Goal: Transaction & Acquisition: Purchase product/service

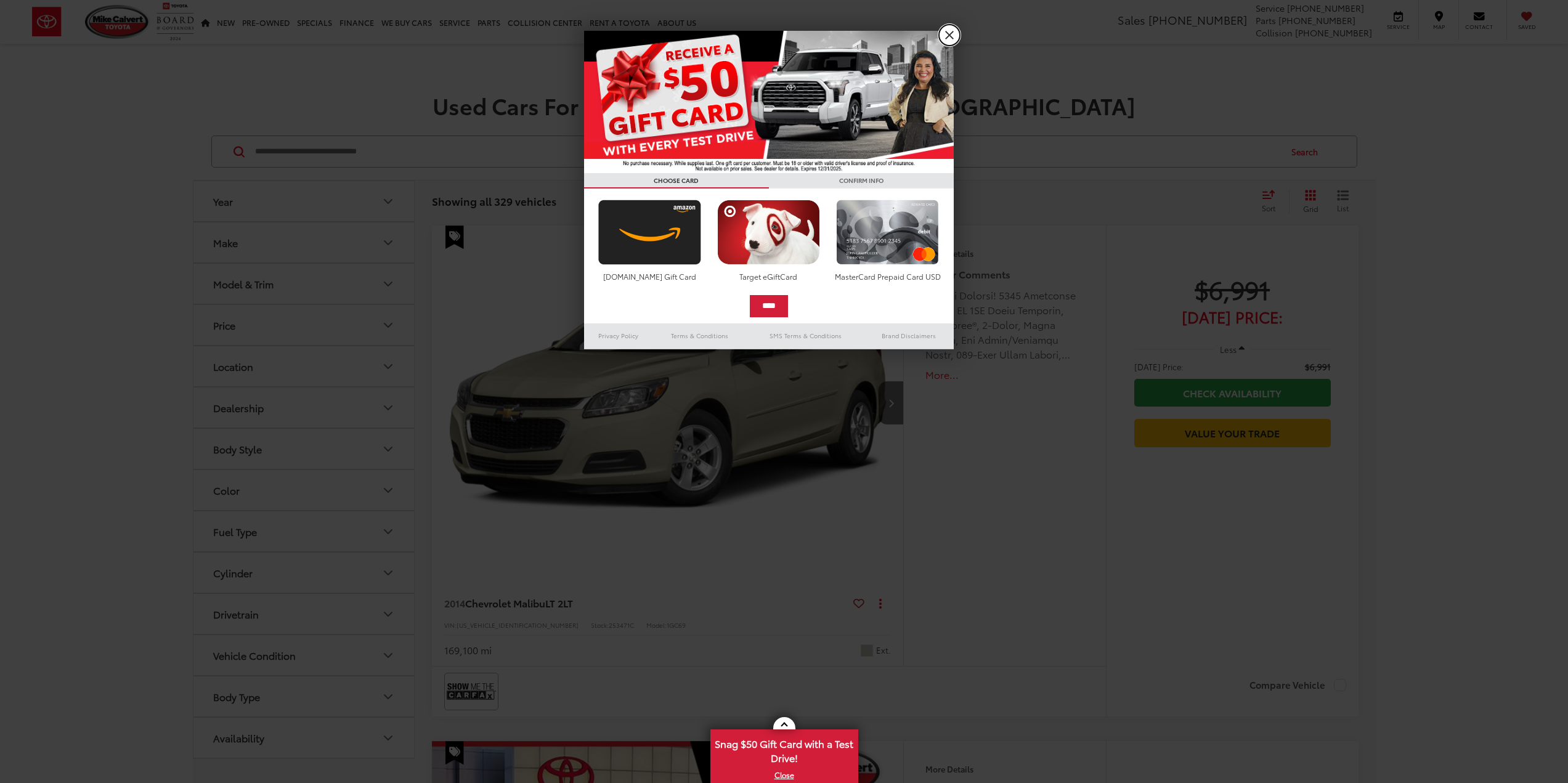
click at [947, 40] on link "X" at bounding box center [950, 35] width 21 height 21
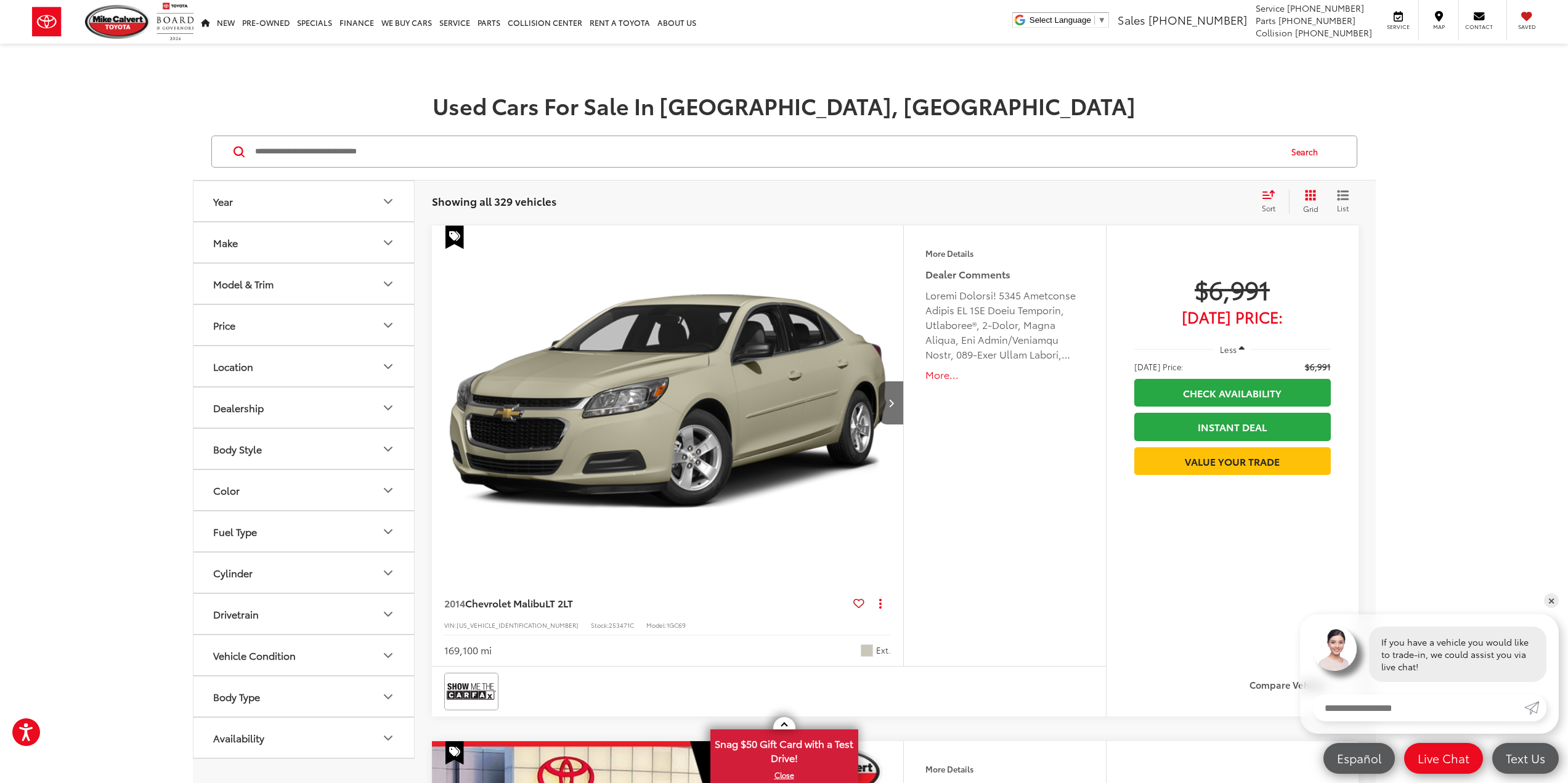
click at [392, 245] on icon "Make" at bounding box center [388, 242] width 15 height 15
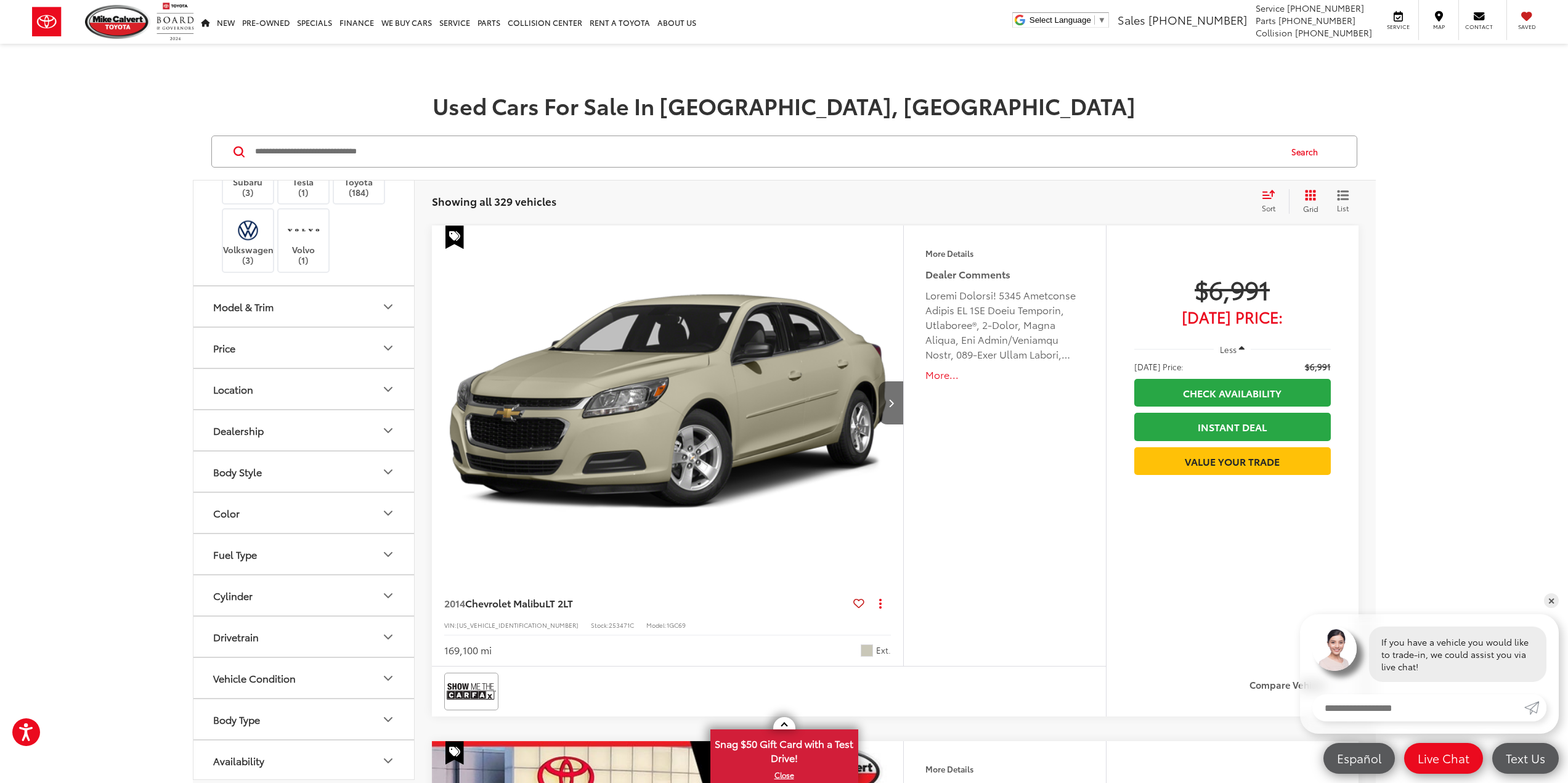
scroll to position [431, 0]
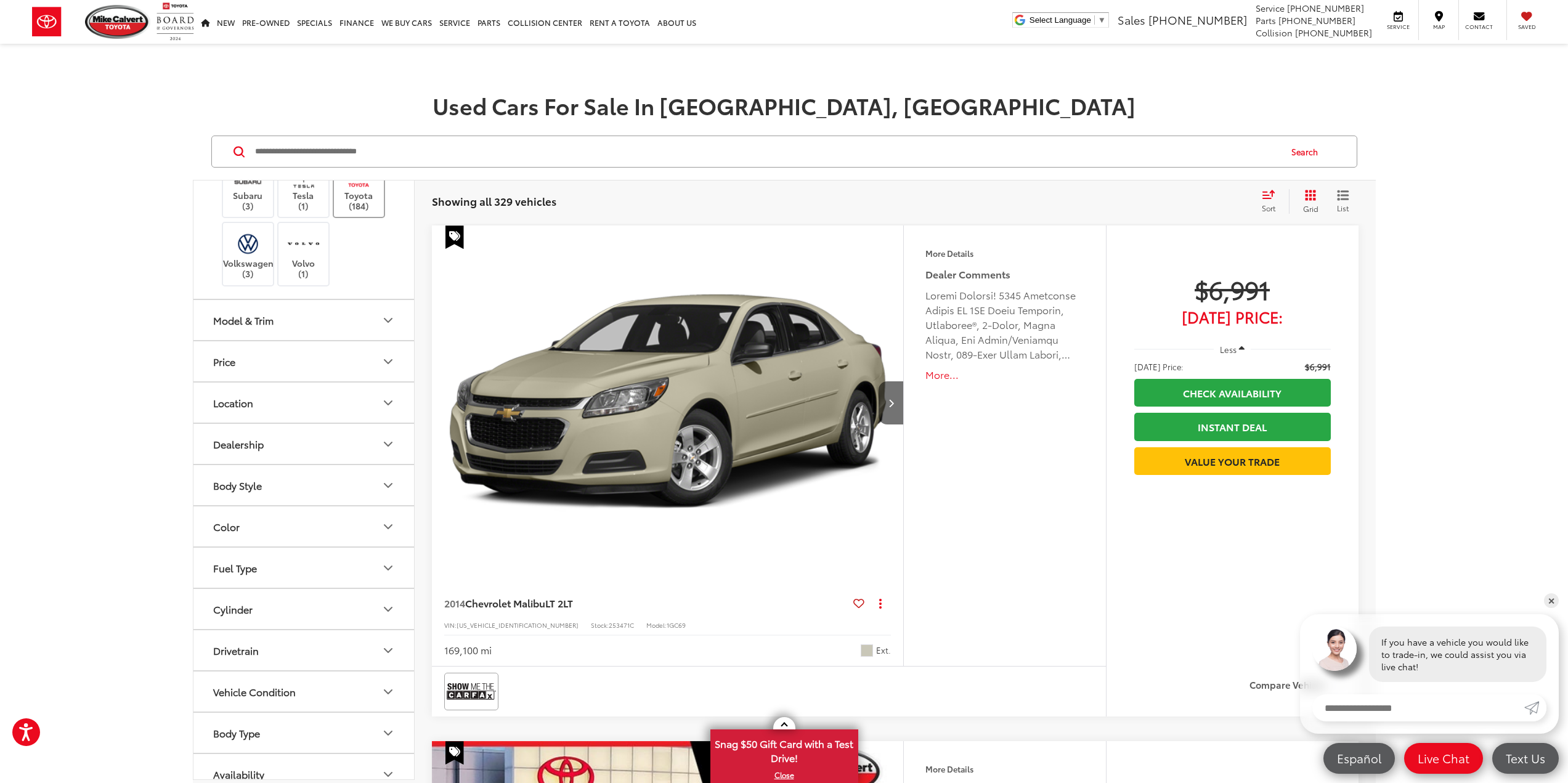
click at [348, 190] on img at bounding box center [359, 175] width 34 height 29
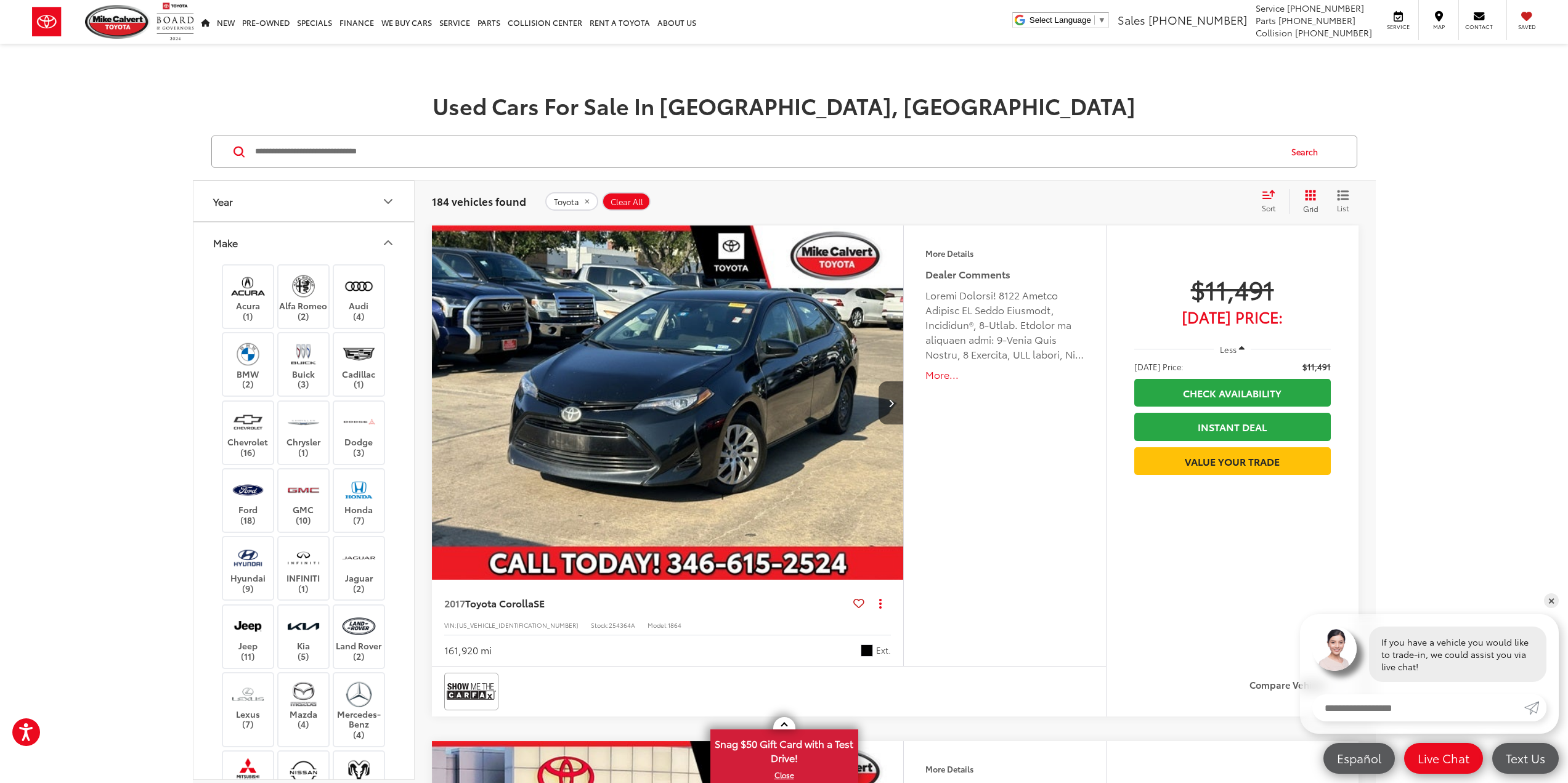
click at [387, 242] on icon "Make" at bounding box center [388, 242] width 7 height 4
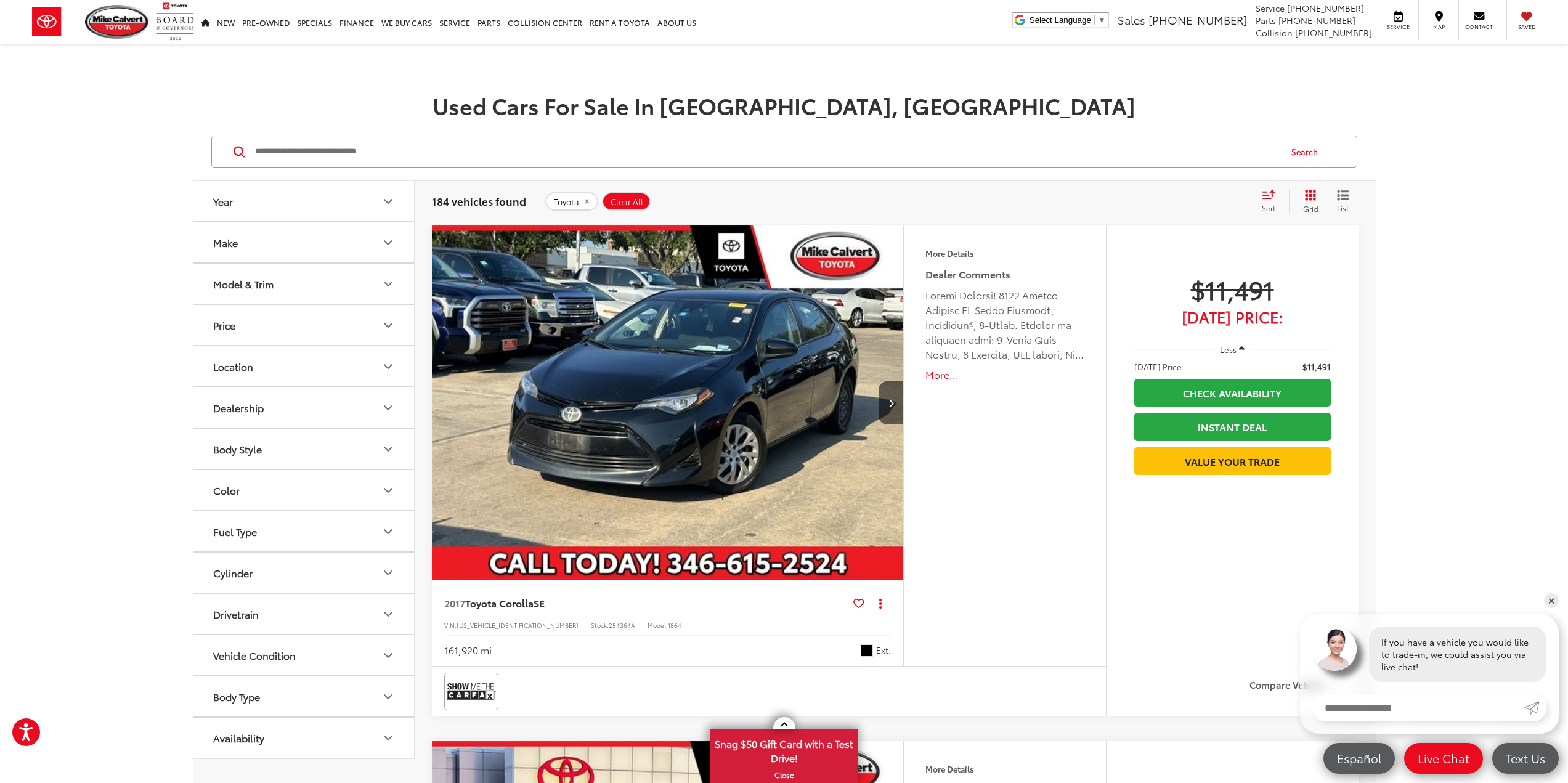
click at [387, 275] on button "Model & Trim" at bounding box center [304, 284] width 222 height 40
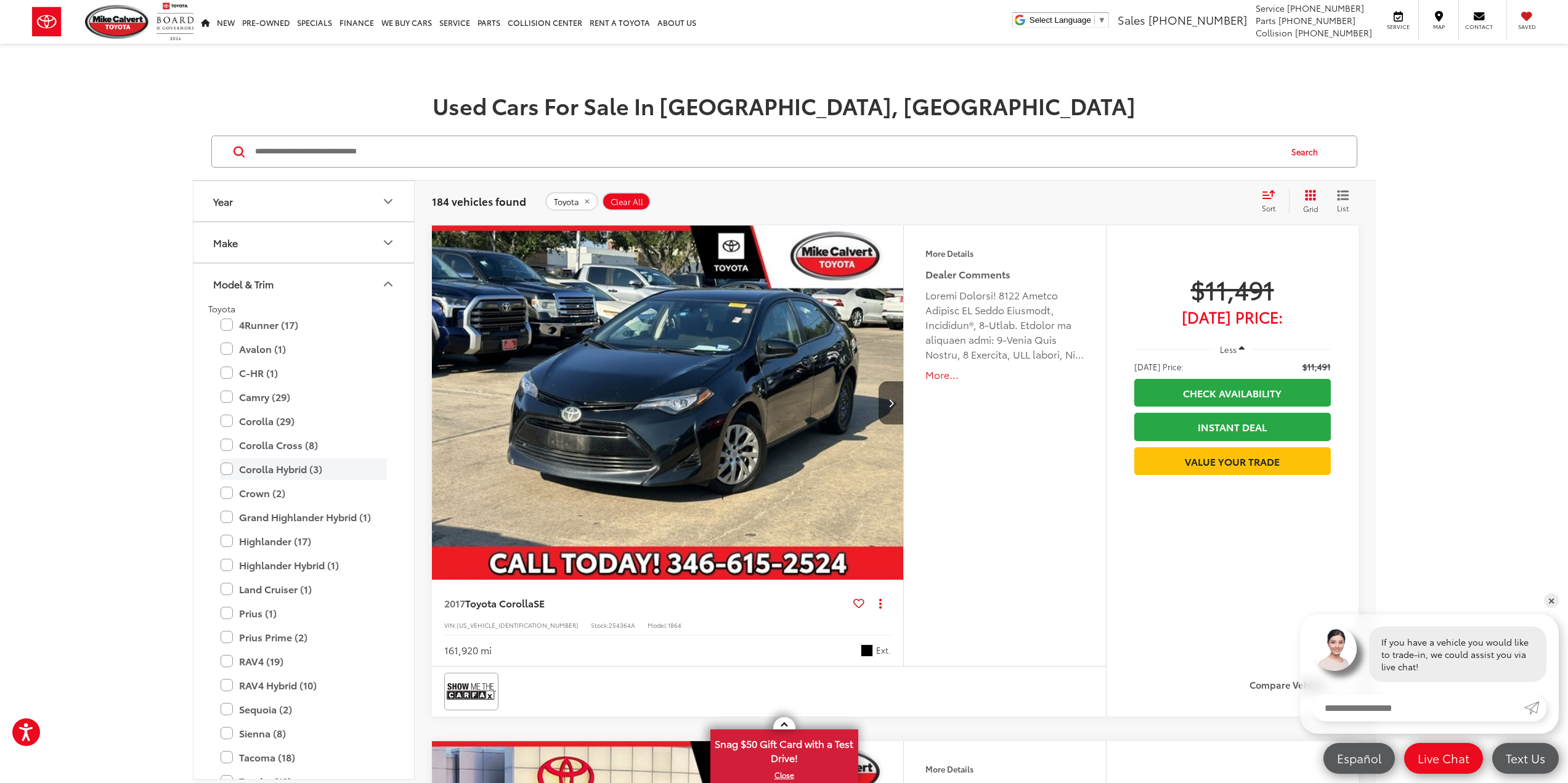
click at [262, 471] on label "Corolla Hybrid (3)" at bounding box center [304, 469] width 166 height 21
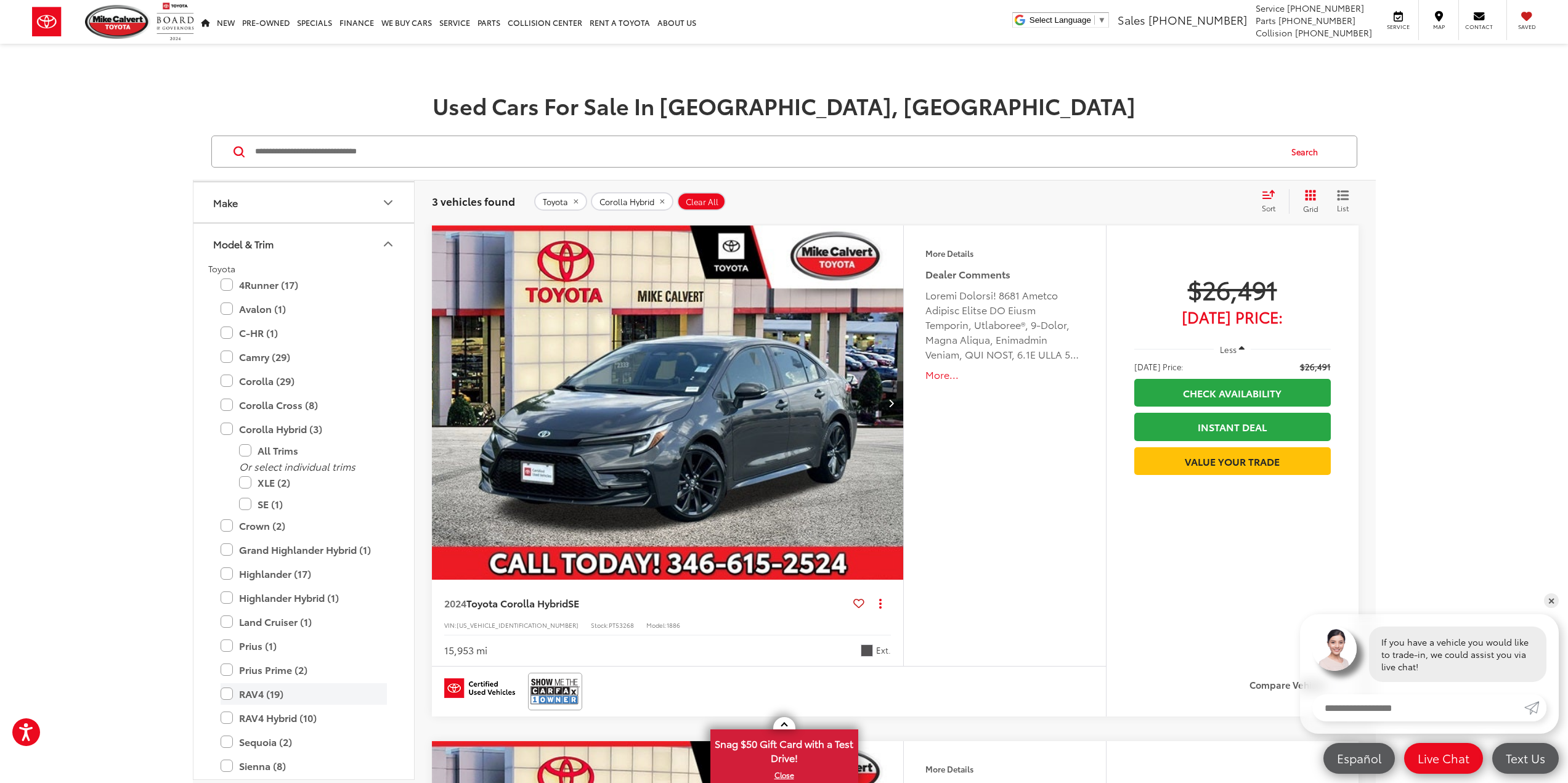
scroll to position [62, 0]
click at [261, 701] on label "RAV4 Hybrid (10)" at bounding box center [304, 697] width 166 height 21
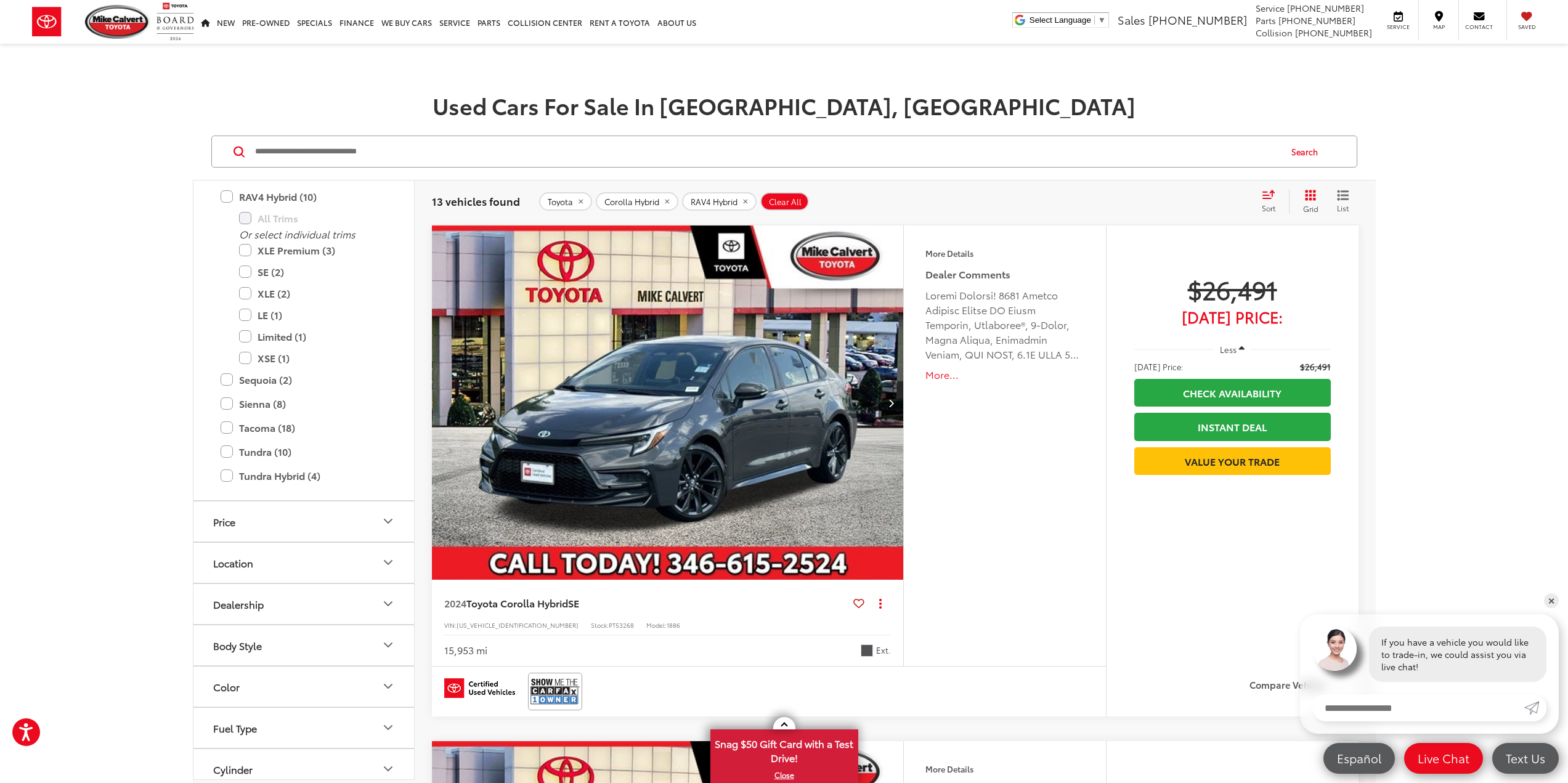
scroll to position [544, 0]
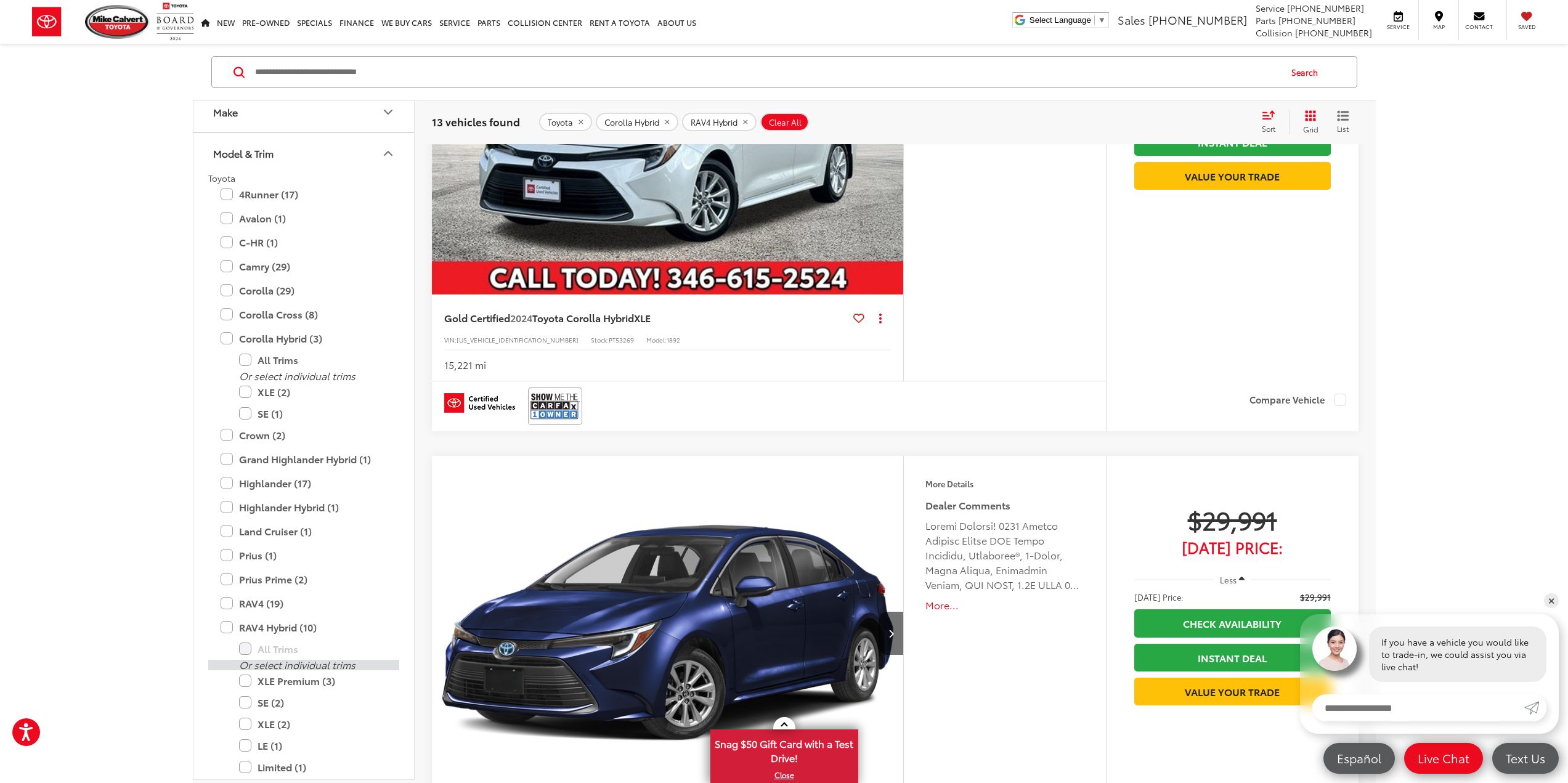
scroll to position [50, 0]
click at [292, 341] on label "Corolla Hybrid (3)" at bounding box center [304, 339] width 166 height 21
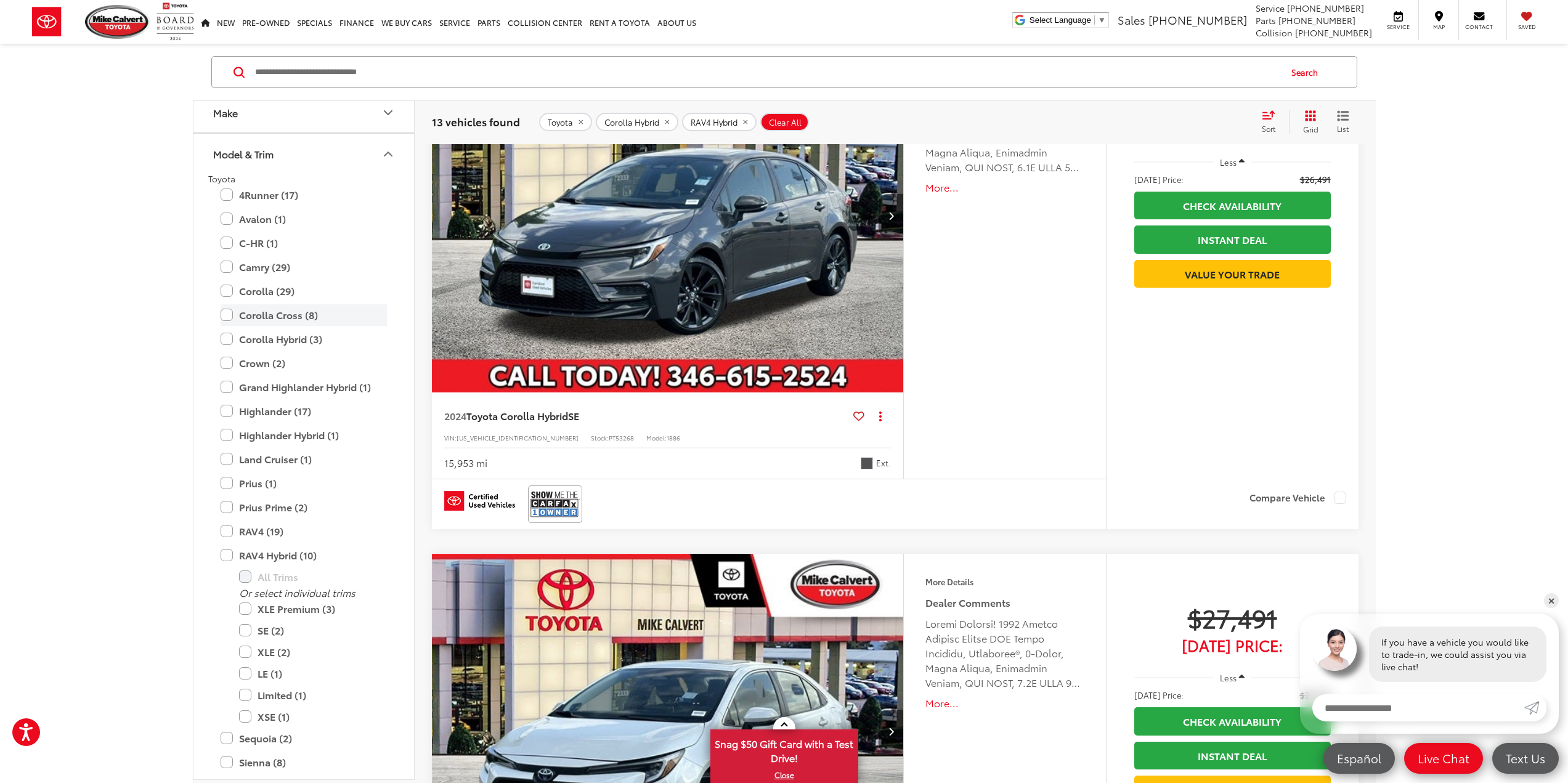
scroll to position [79, 0]
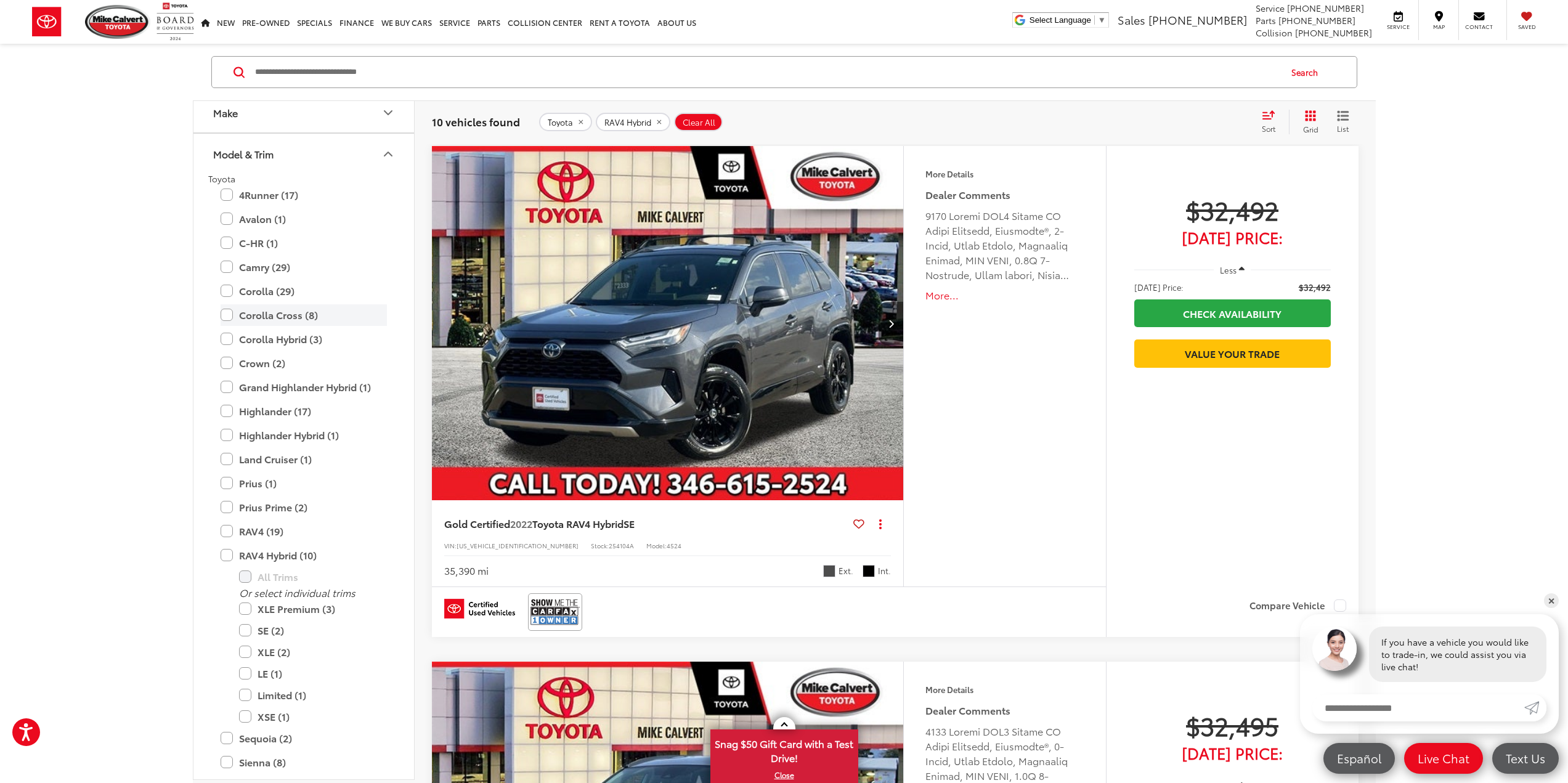
click at [256, 315] on label "Corolla Cross (8)" at bounding box center [304, 315] width 166 height 21
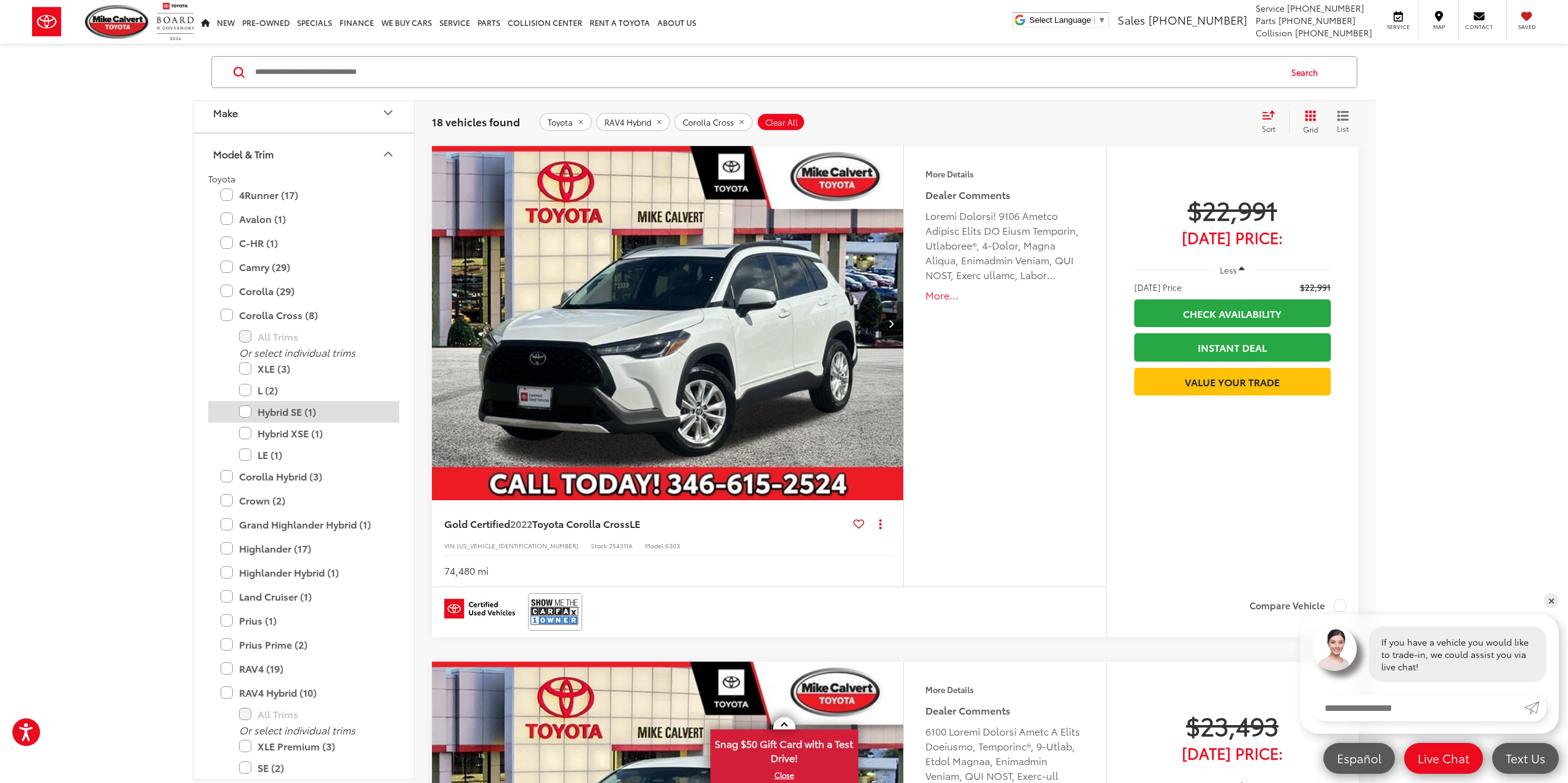
click at [287, 411] on label "Hybrid SE (1)" at bounding box center [313, 412] width 148 height 21
click at [292, 431] on label "Hybrid XSE (1)" at bounding box center [313, 433] width 148 height 21
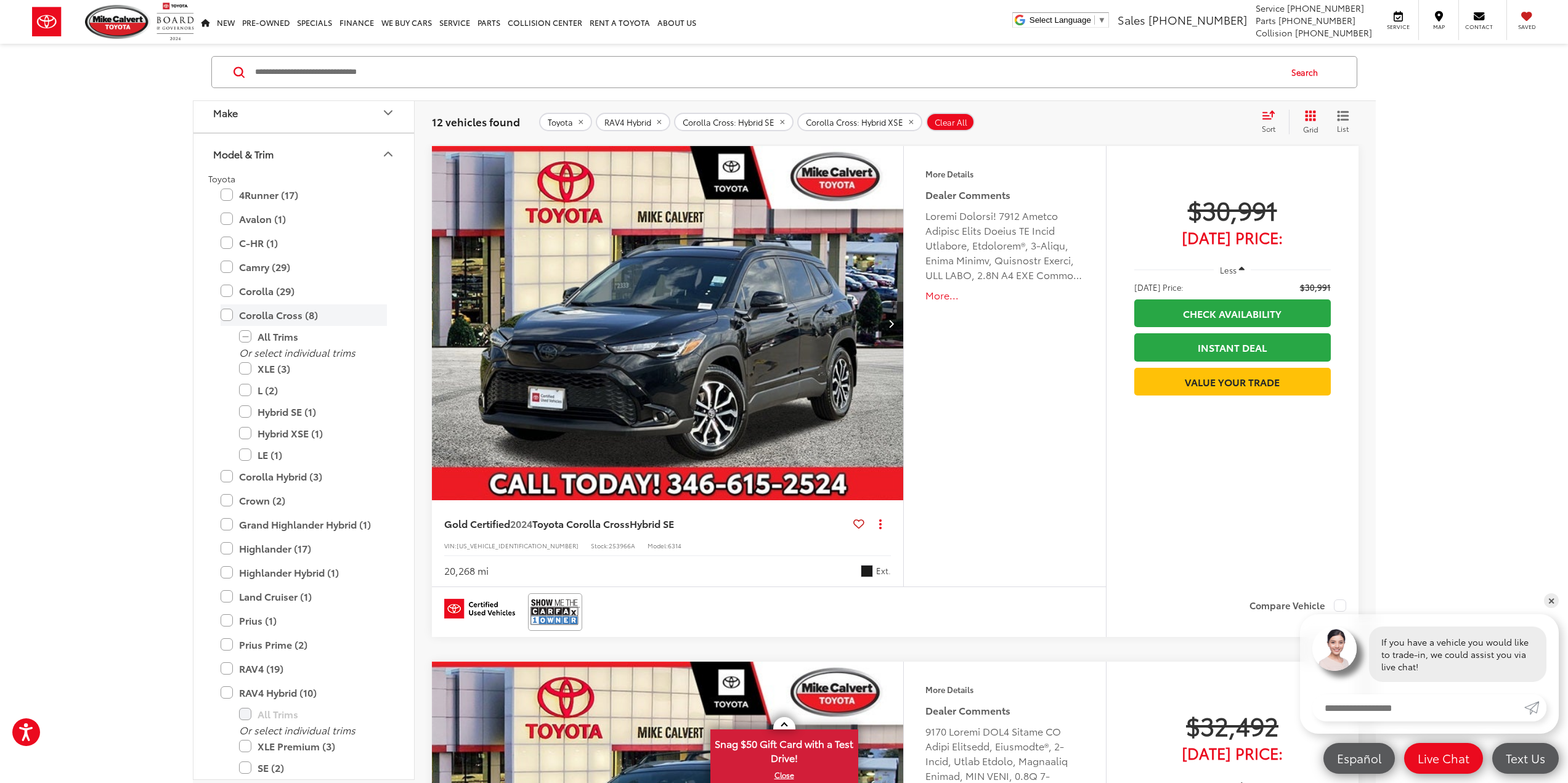
click at [270, 312] on label "Corolla Cross (8)" at bounding box center [304, 315] width 166 height 21
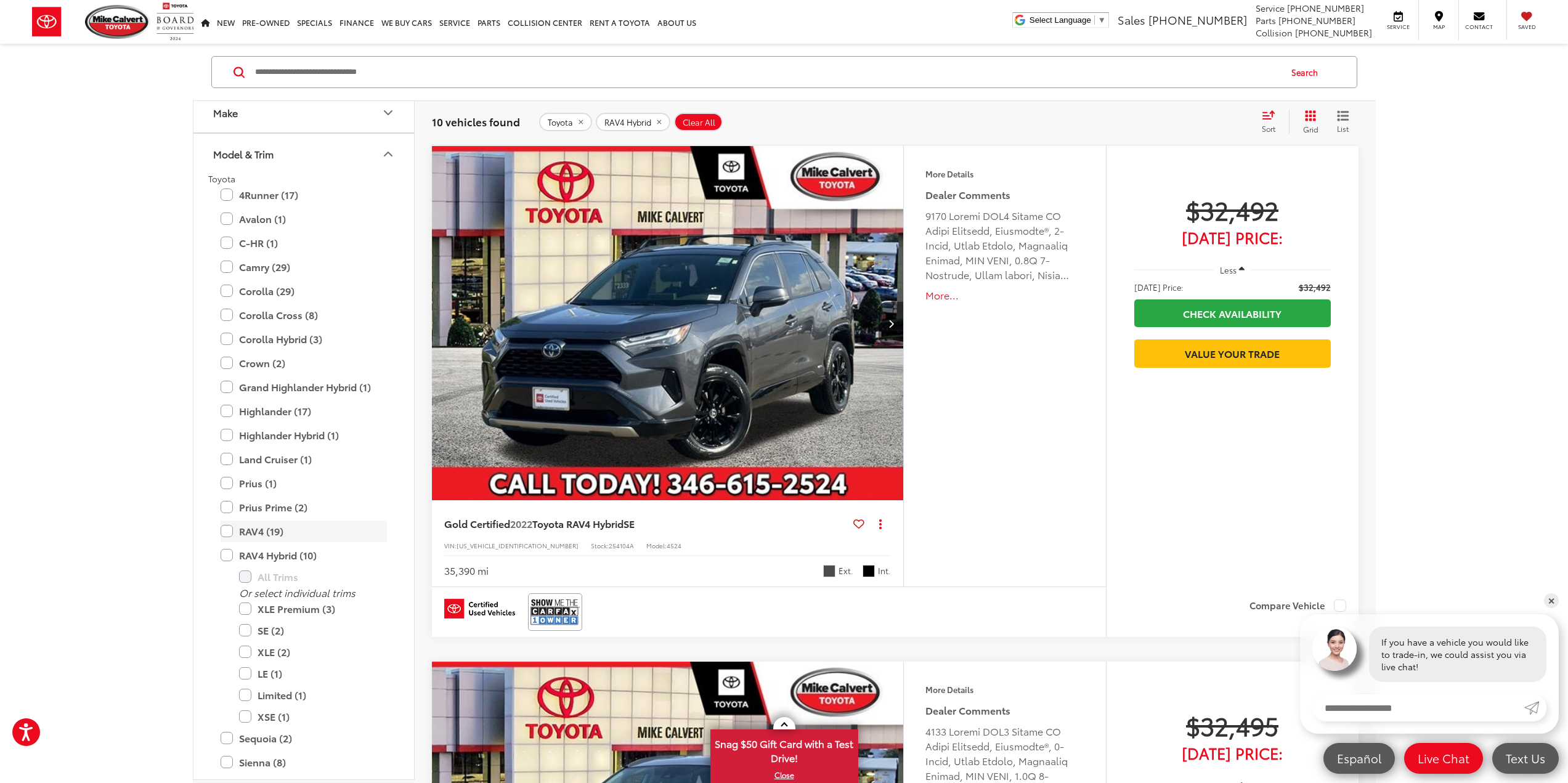
click at [263, 528] on label "RAV4 (19)" at bounding box center [304, 532] width 166 height 21
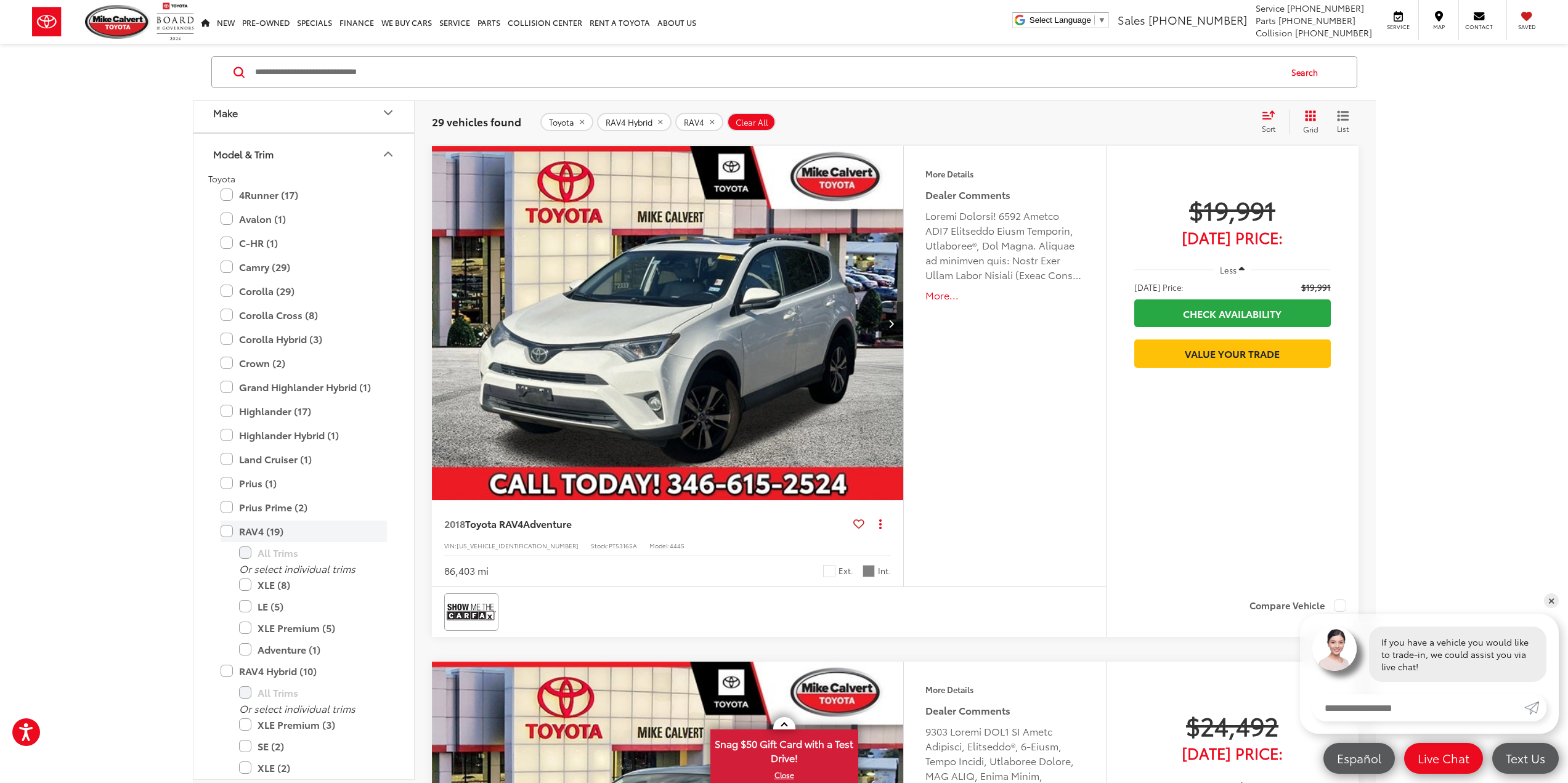
click at [263, 528] on label "RAV4 (19)" at bounding box center [304, 532] width 166 height 21
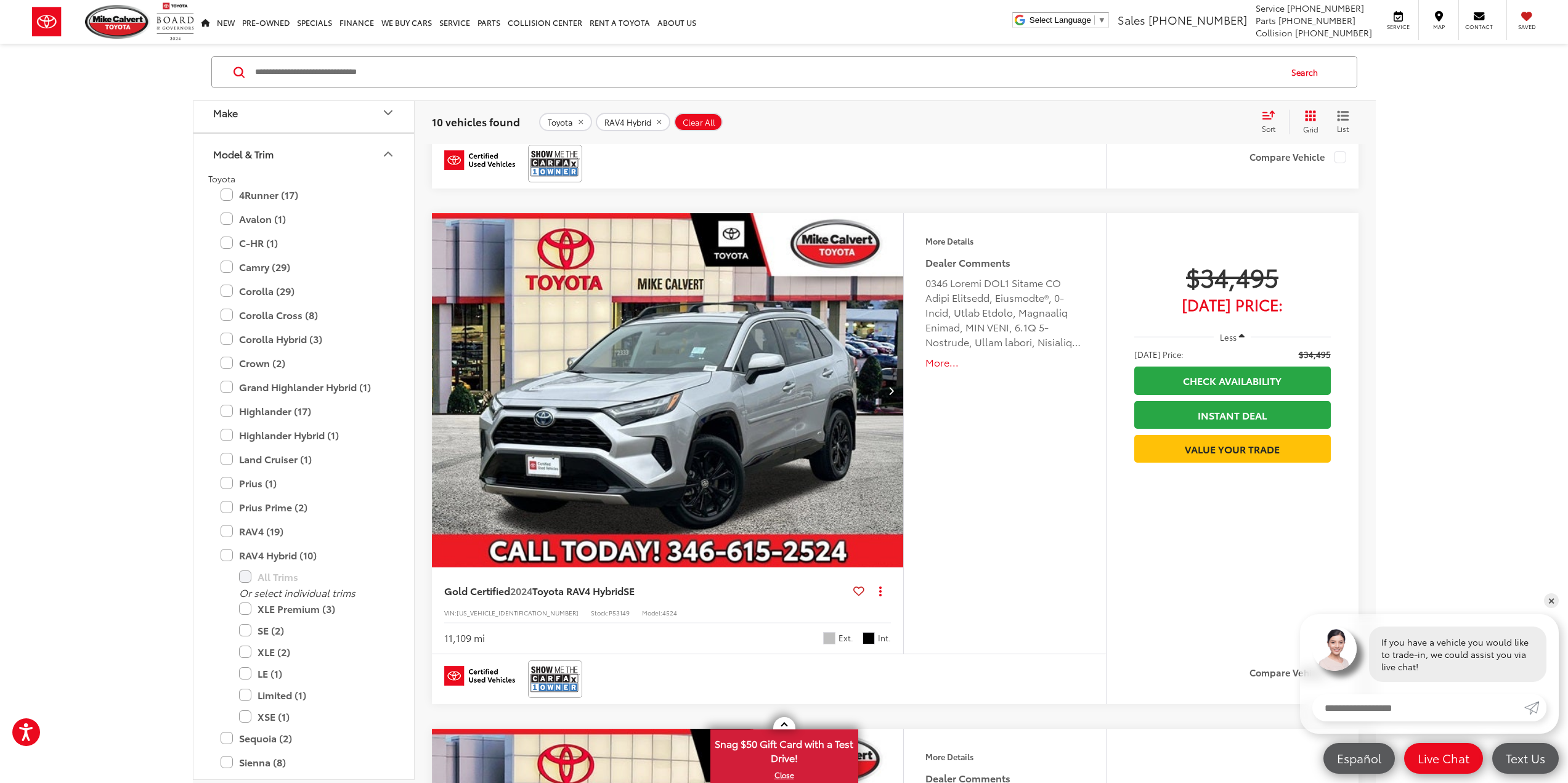
scroll to position [1558, 0]
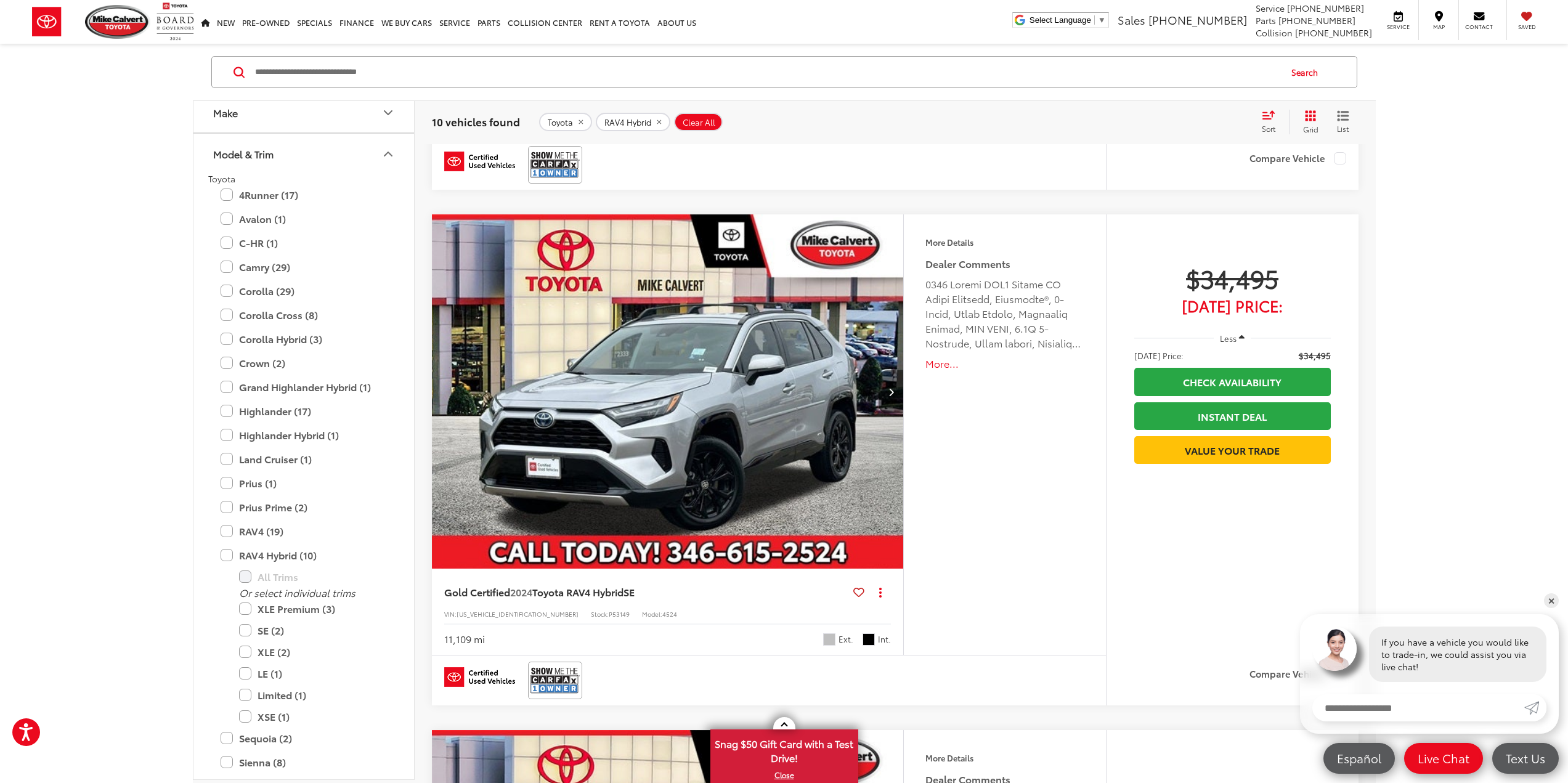
click at [379, 150] on button "Model & Trim" at bounding box center [304, 154] width 222 height 40
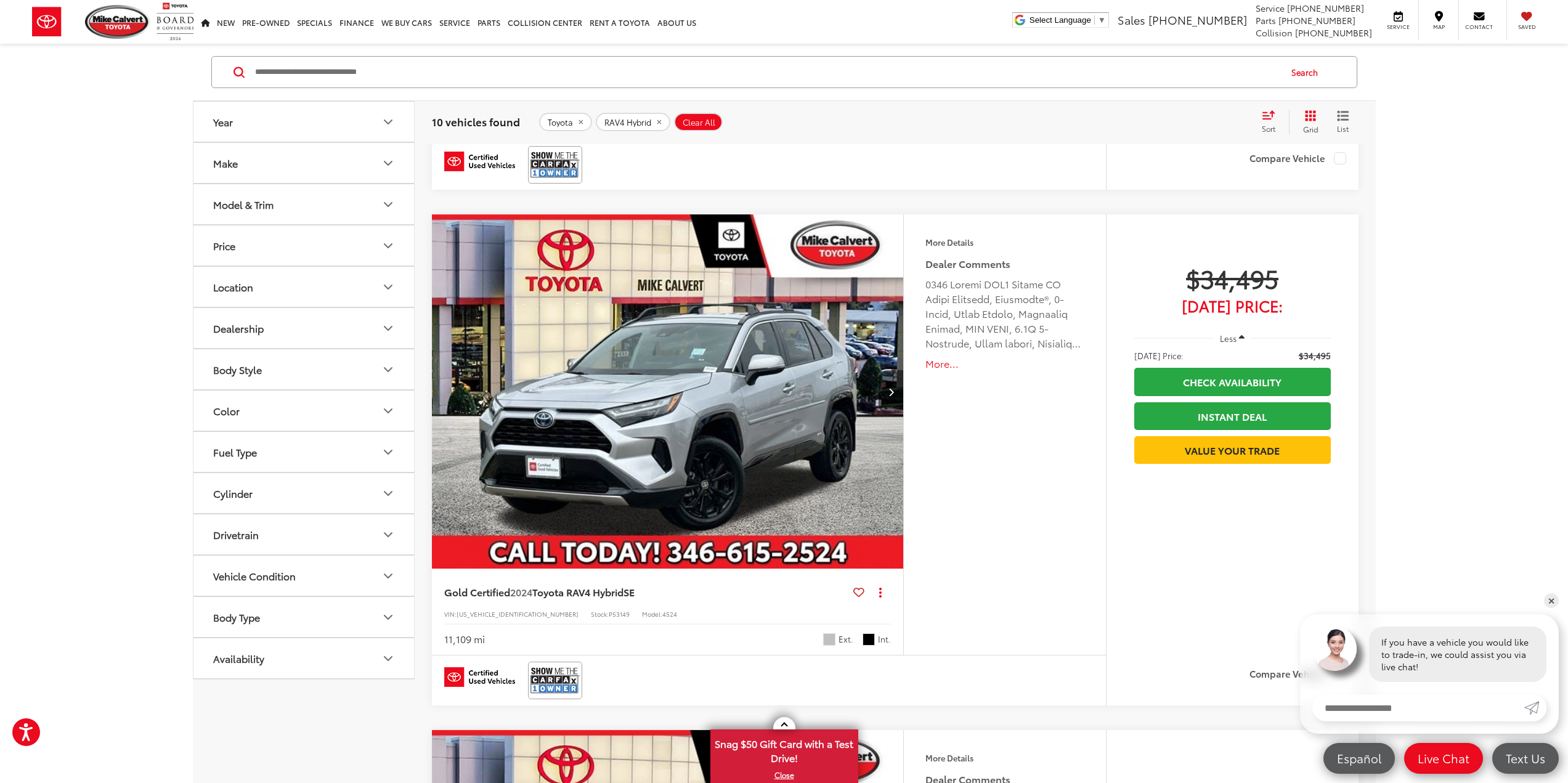
scroll to position [0, 0]
click at [387, 122] on icon "Year" at bounding box center [388, 122] width 7 height 4
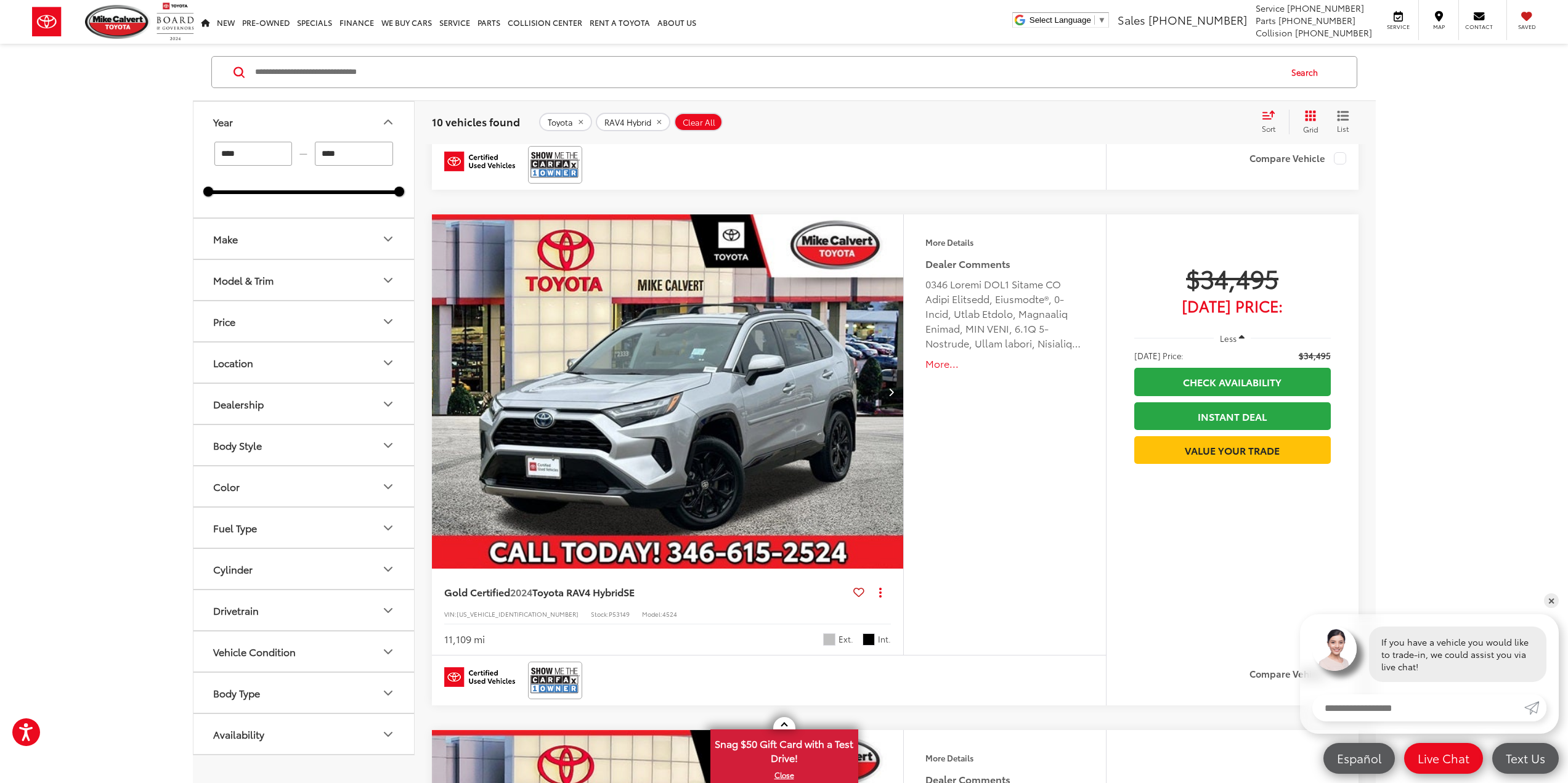
click at [387, 122] on icon "Year" at bounding box center [388, 122] width 15 height 15
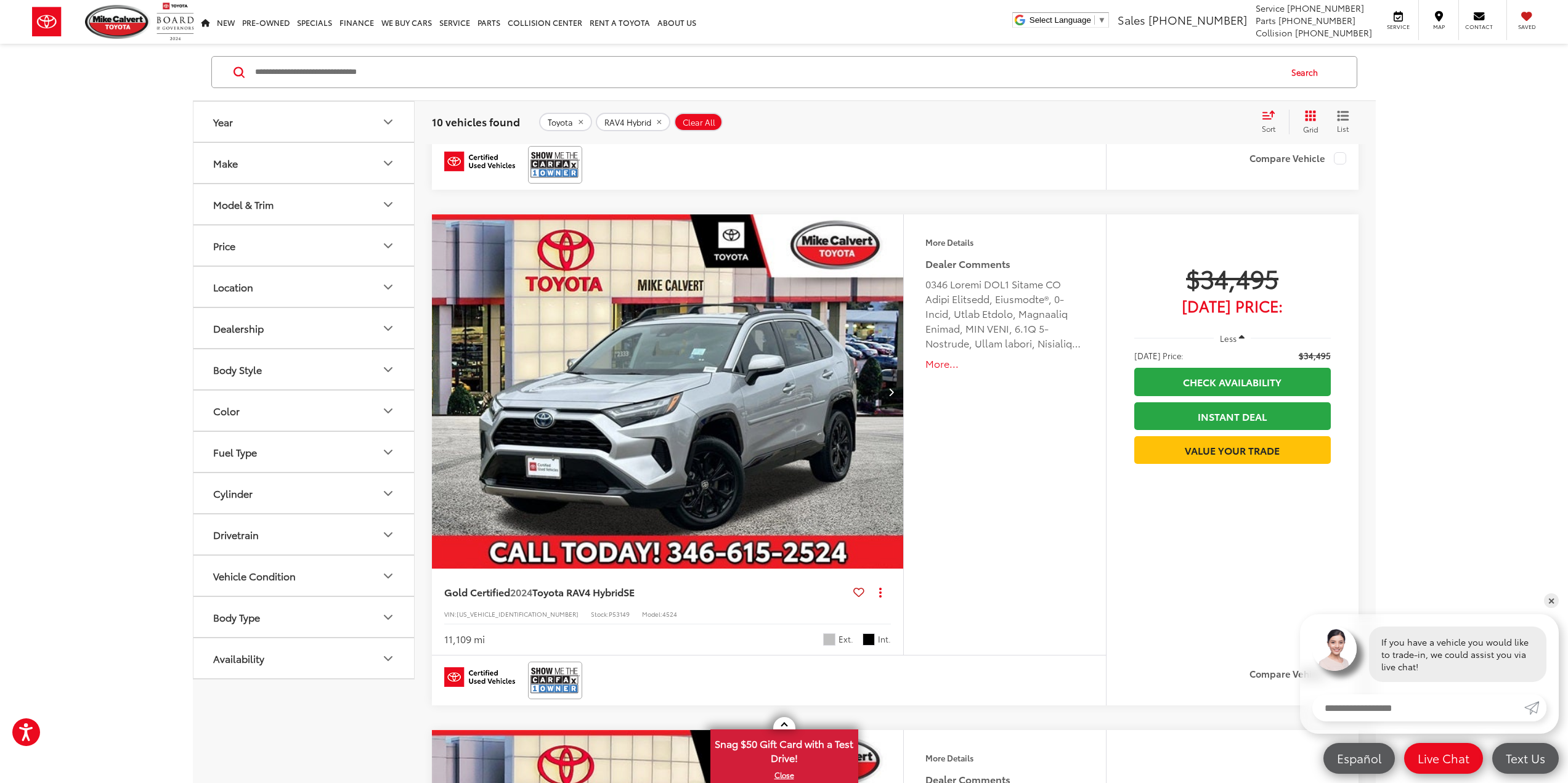
click at [387, 450] on icon "Fuel Type" at bounding box center [388, 452] width 15 height 15
click at [259, 486] on label "Hybrid (10)" at bounding box center [304, 484] width 188 height 21
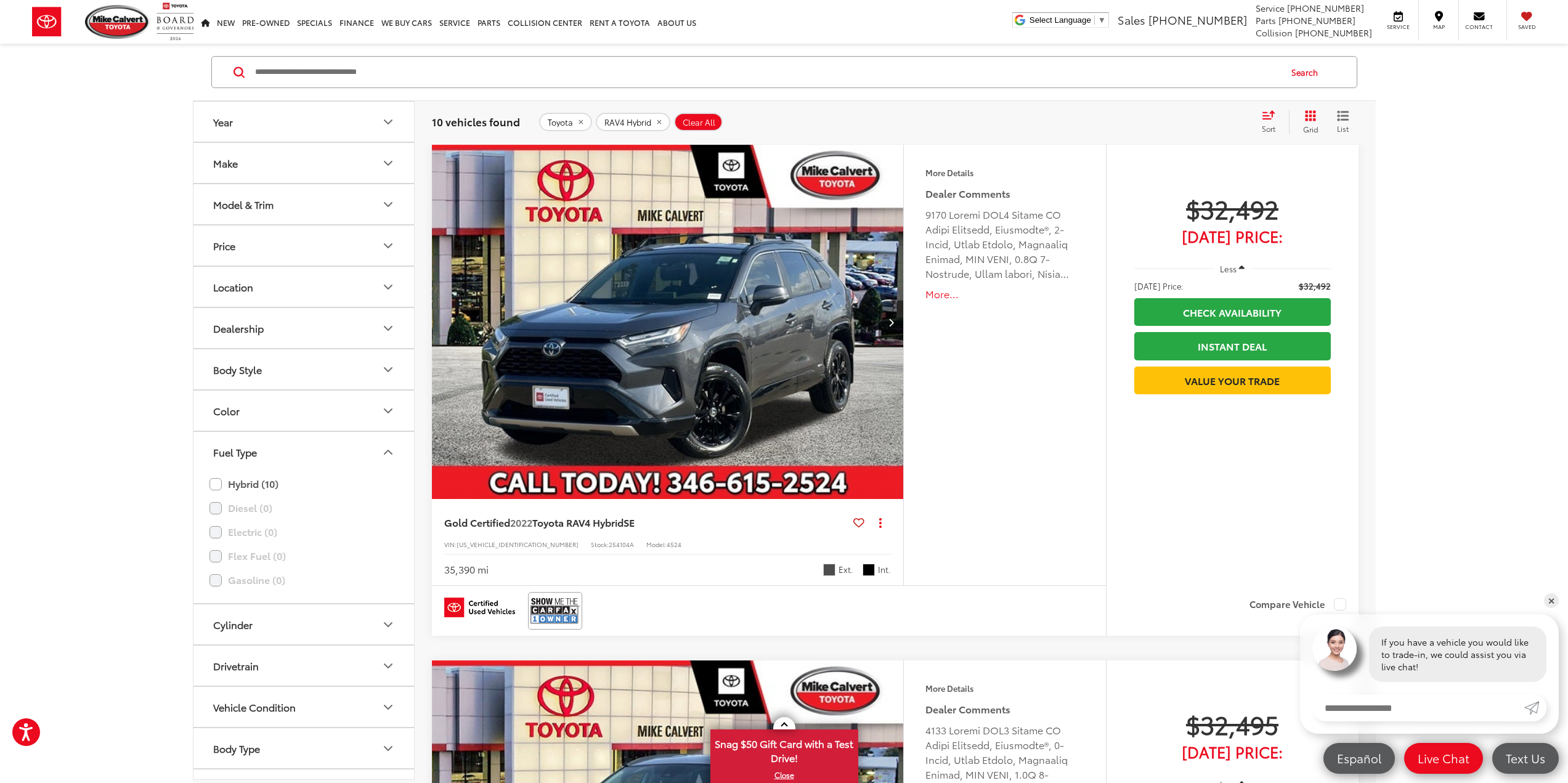
scroll to position [79, 0]
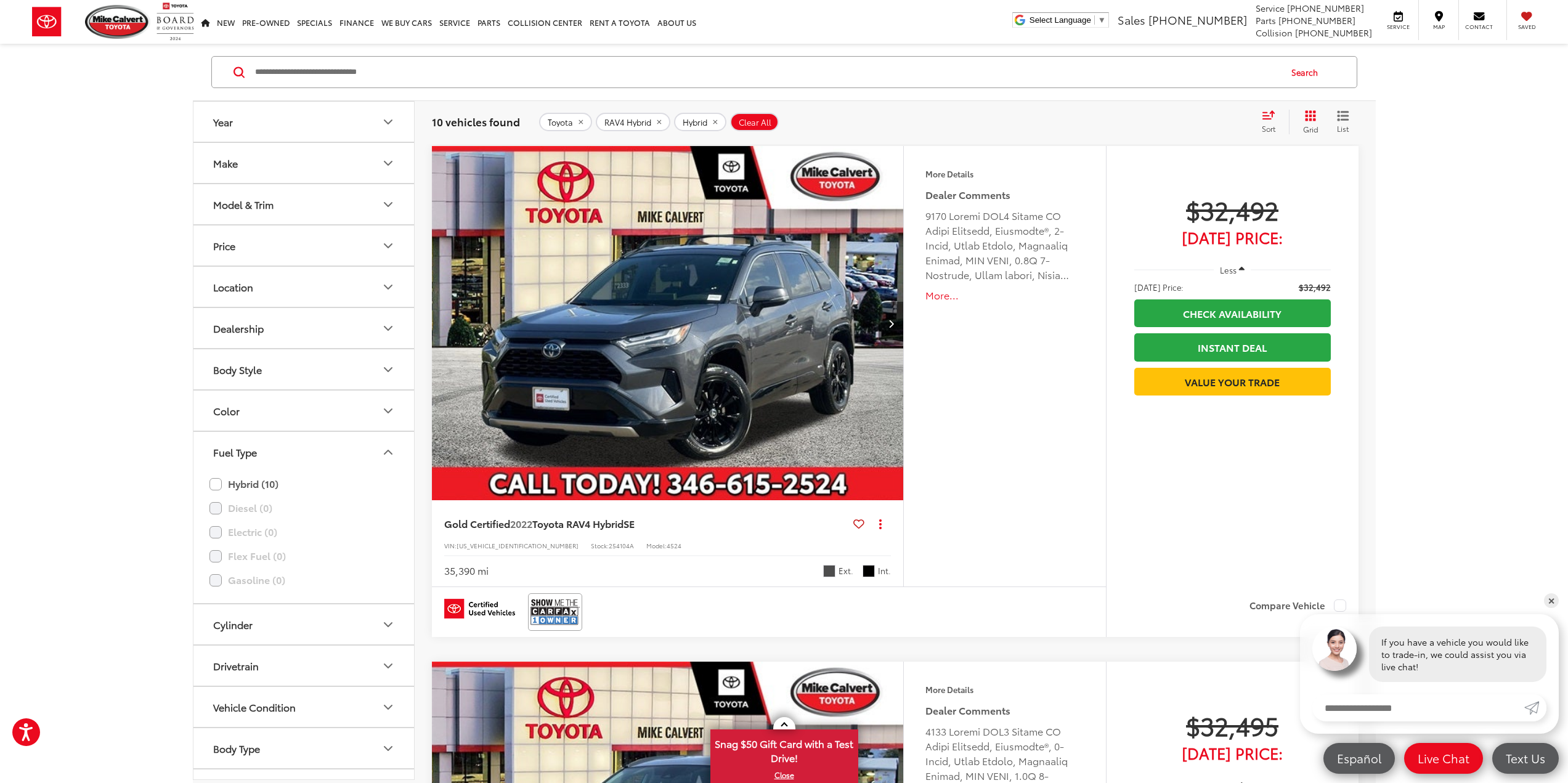
click at [392, 455] on icon "Fuel Type" at bounding box center [388, 452] width 15 height 15
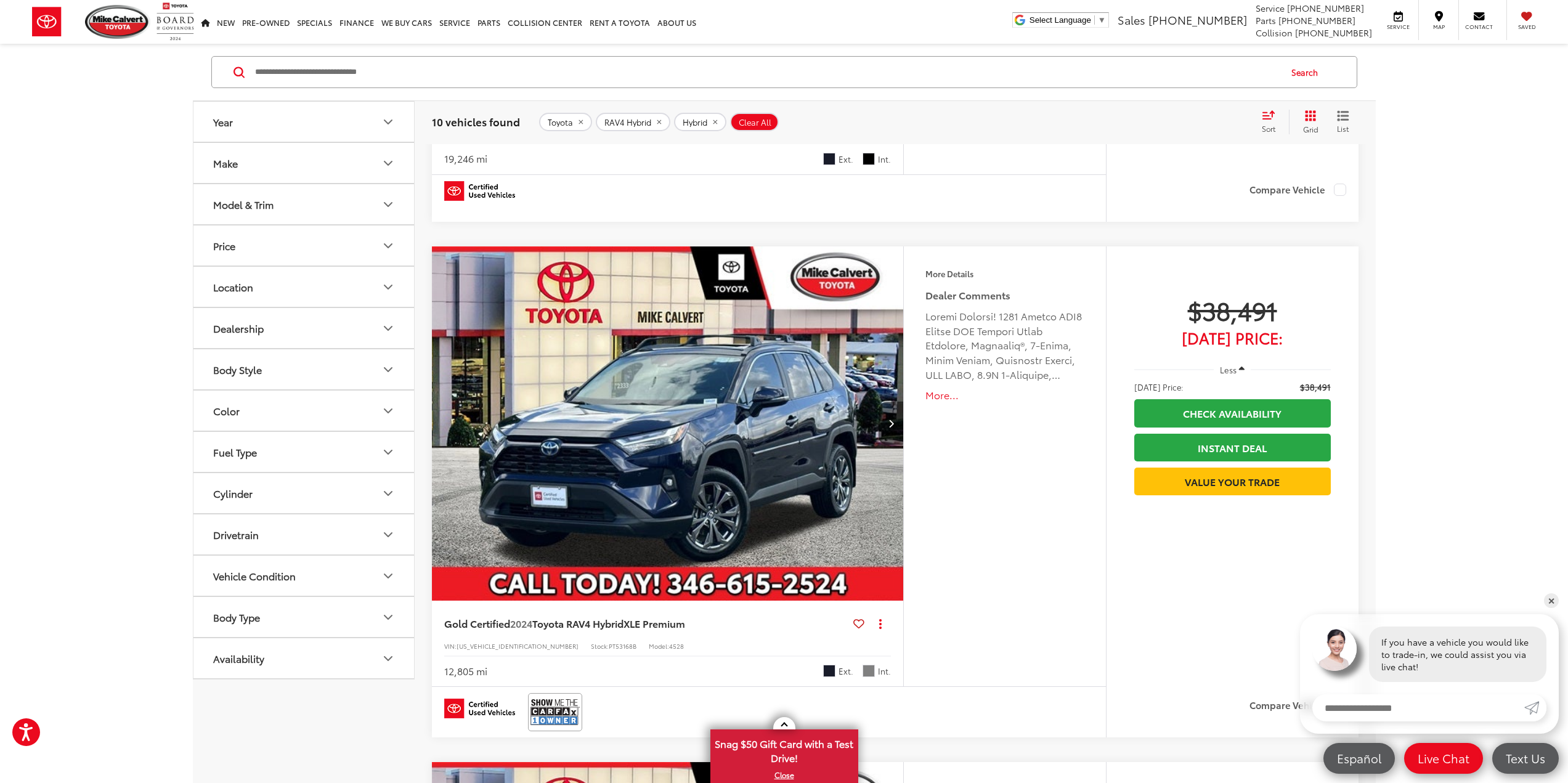
scroll to position [3099, 0]
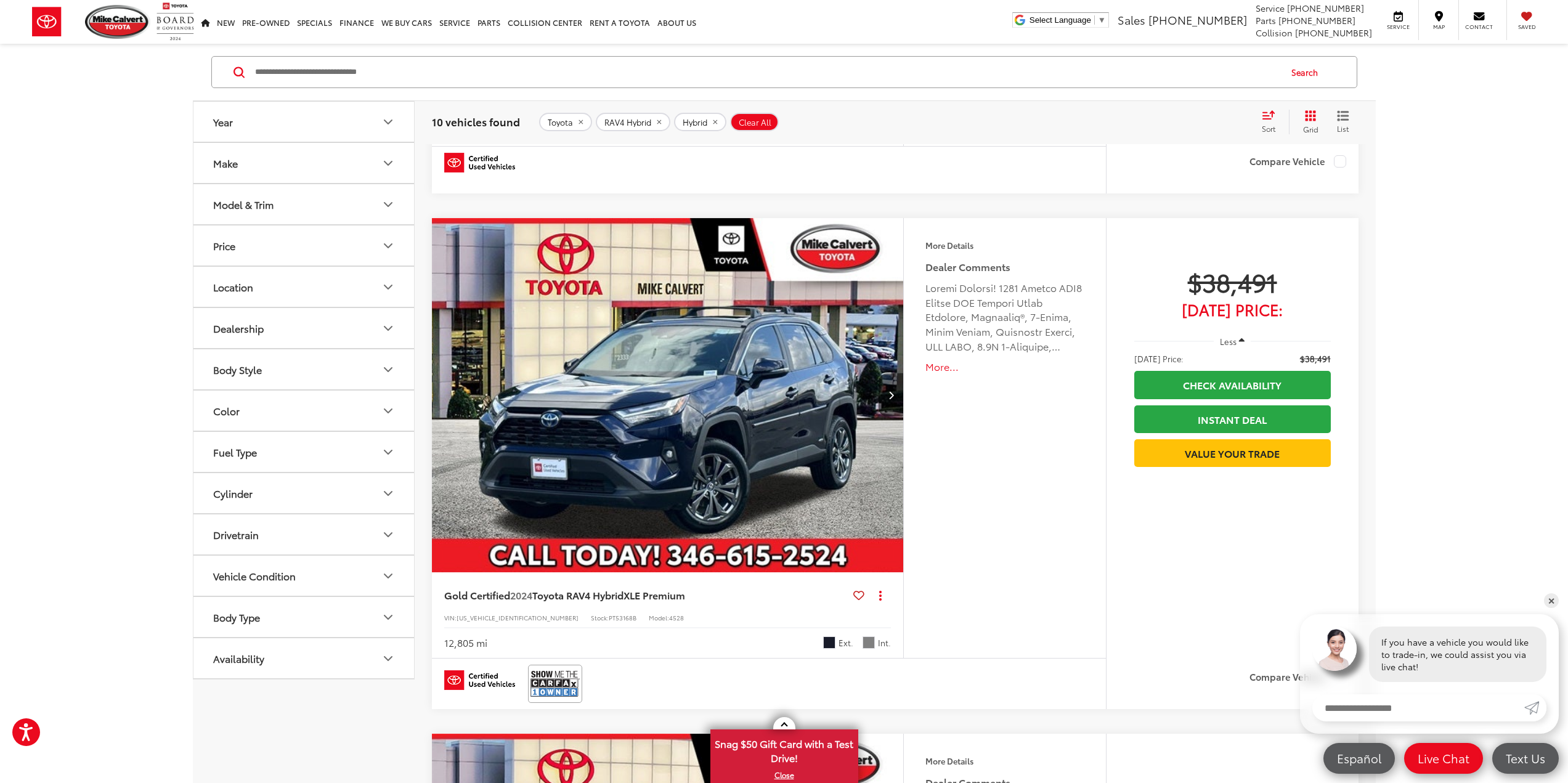
click at [1234, 338] on span "Less" at bounding box center [1228, 341] width 17 height 11
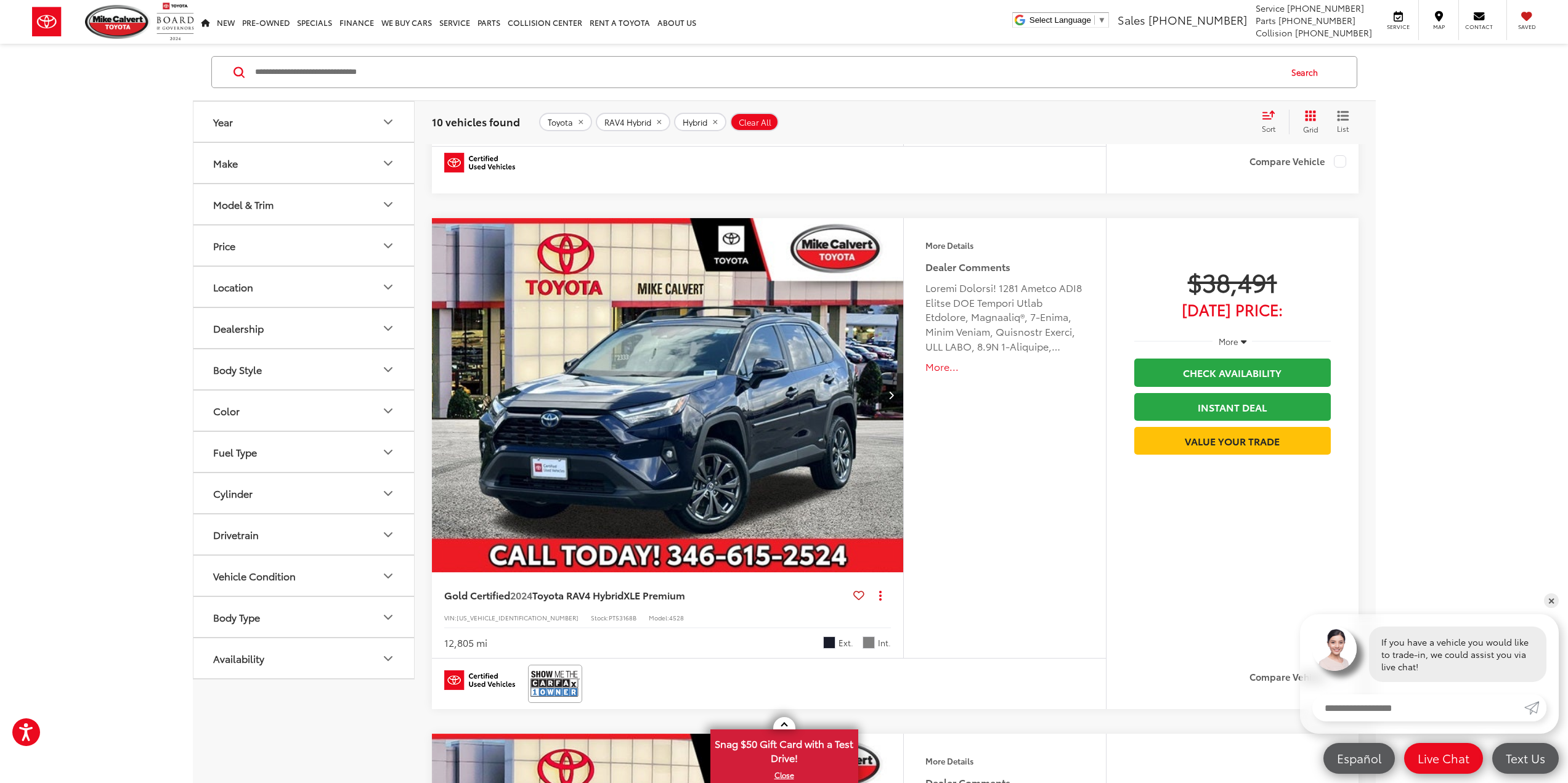
click at [1234, 338] on span "More" at bounding box center [1229, 341] width 20 height 11
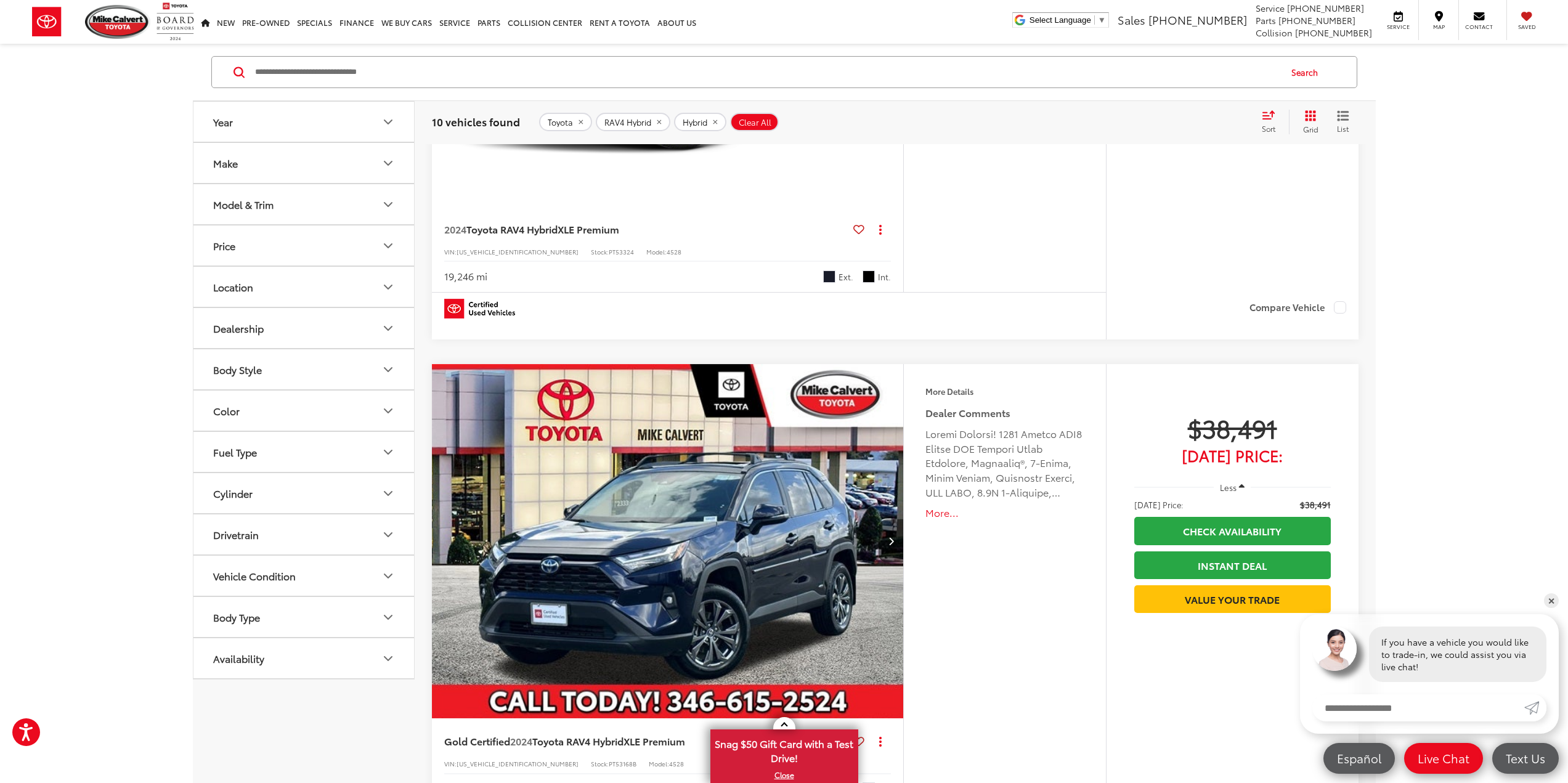
scroll to position [2668, 0]
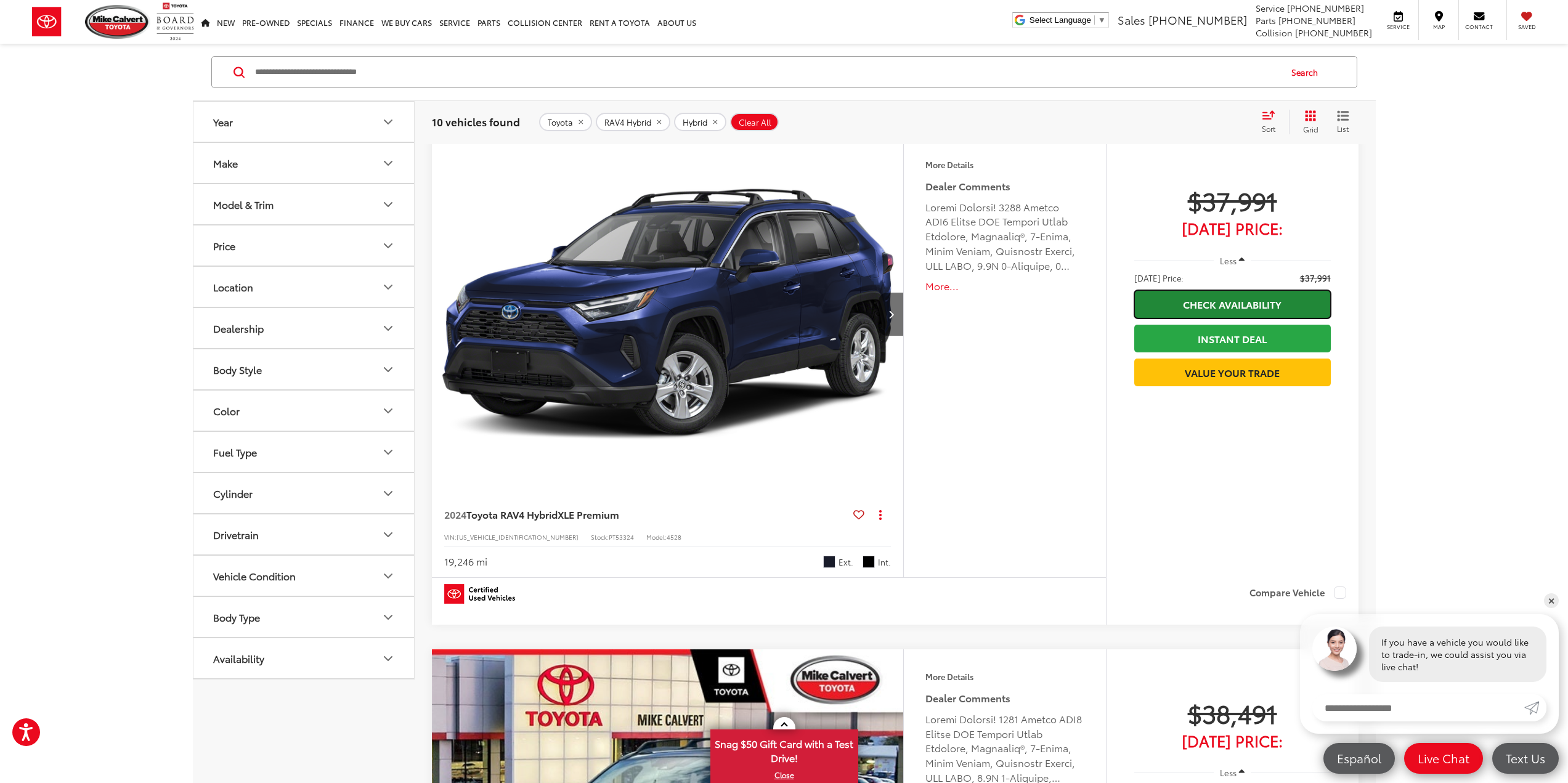
click at [1240, 300] on link "Check Availability" at bounding box center [1232, 304] width 197 height 28
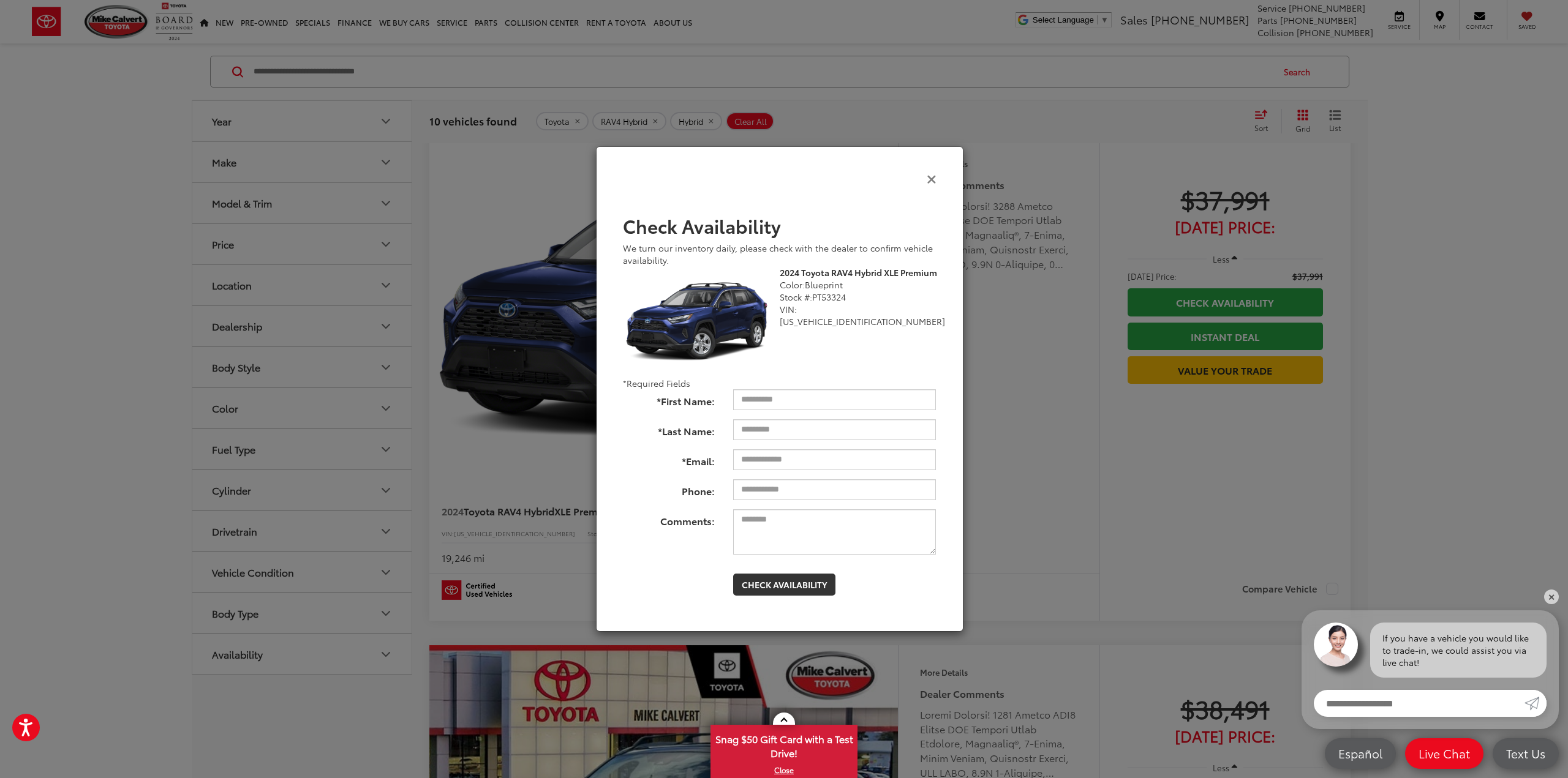
click at [932, 179] on icon "Close" at bounding box center [932, 179] width 10 height 13
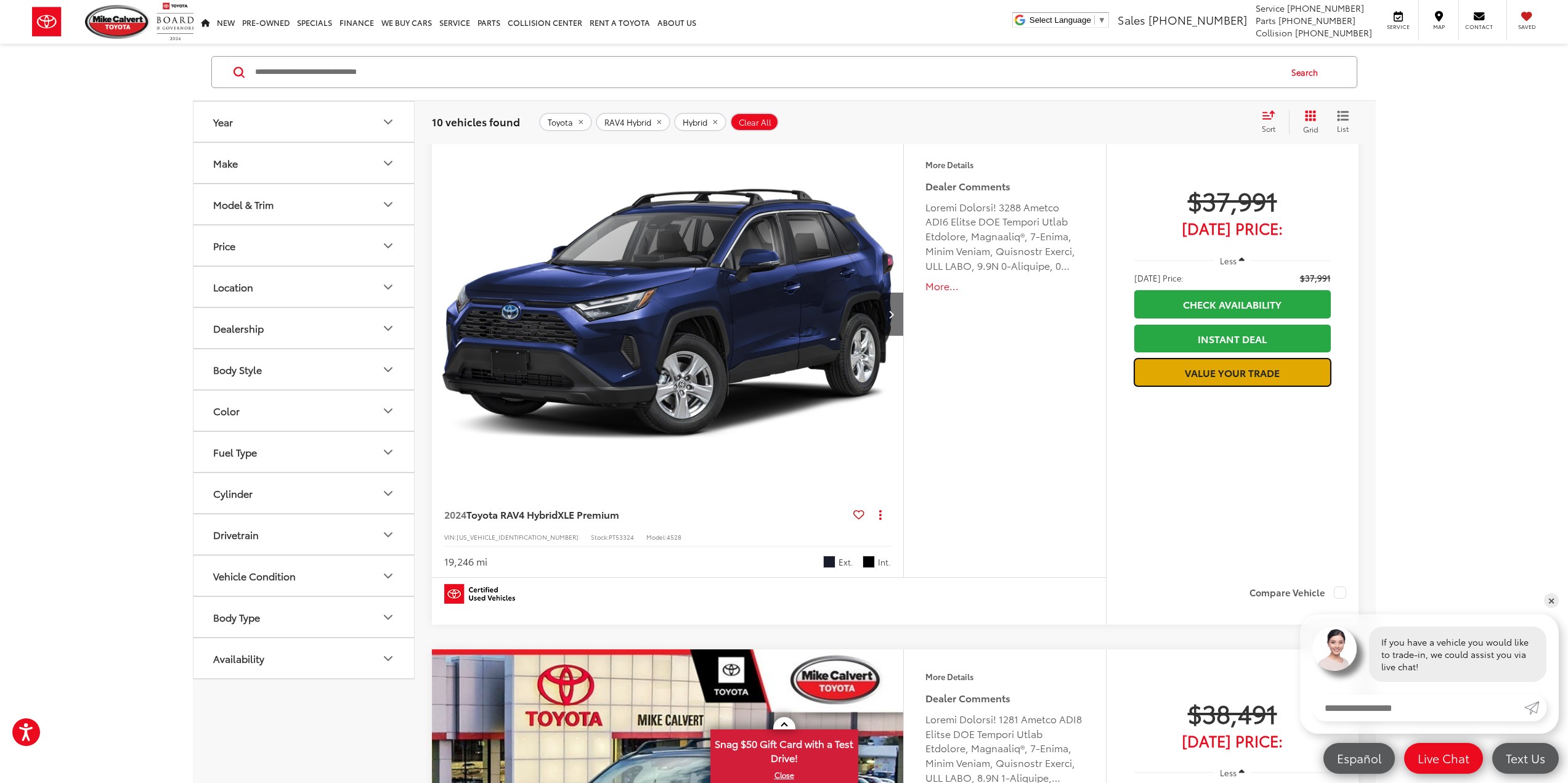
click at [1245, 373] on link "Value Your Trade" at bounding box center [1232, 372] width 197 height 28
click at [1240, 336] on link "Instant Deal" at bounding box center [1232, 338] width 197 height 28
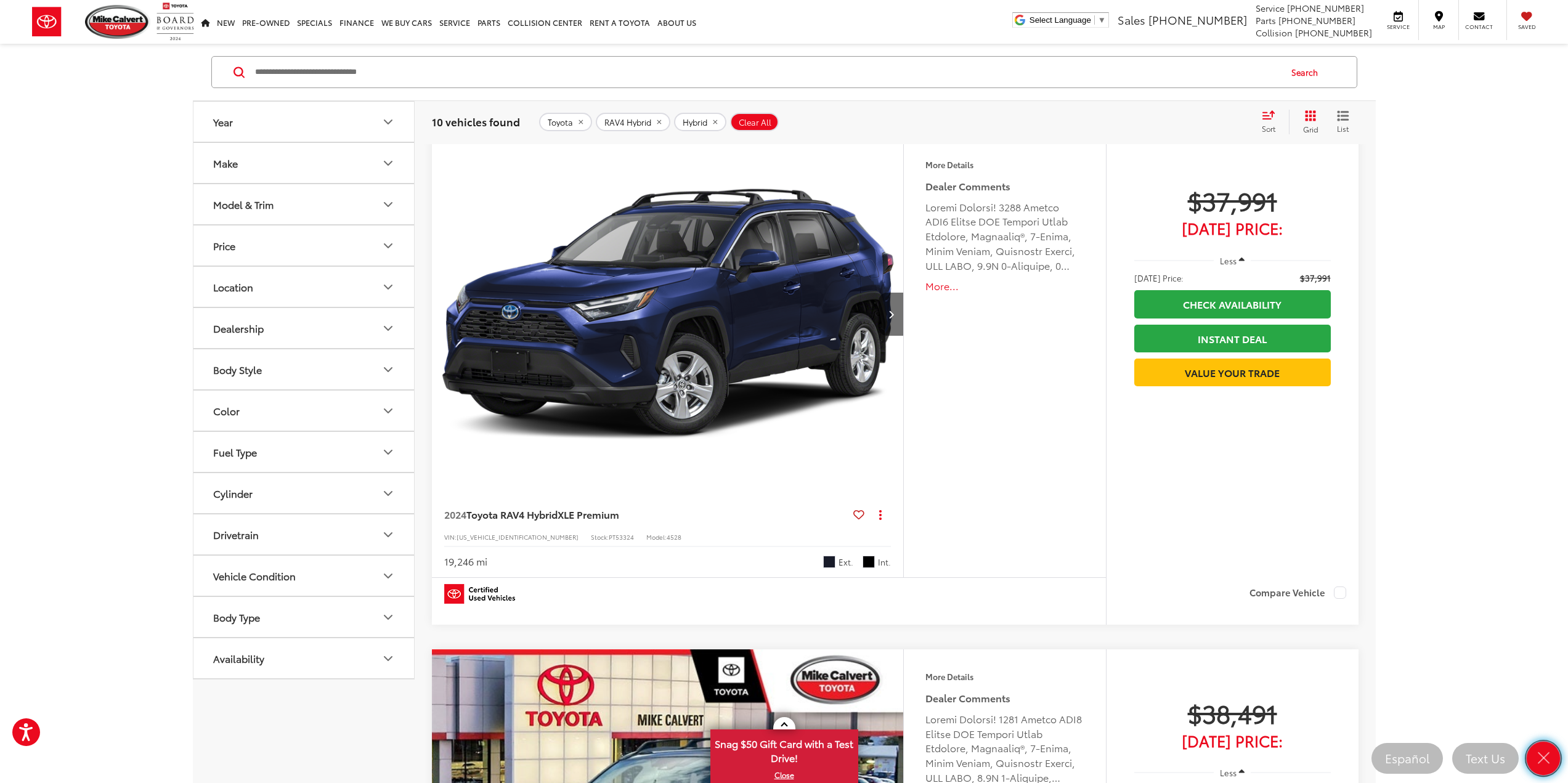
click at [1550, 753] on icon "Close" at bounding box center [1543, 758] width 17 height 17
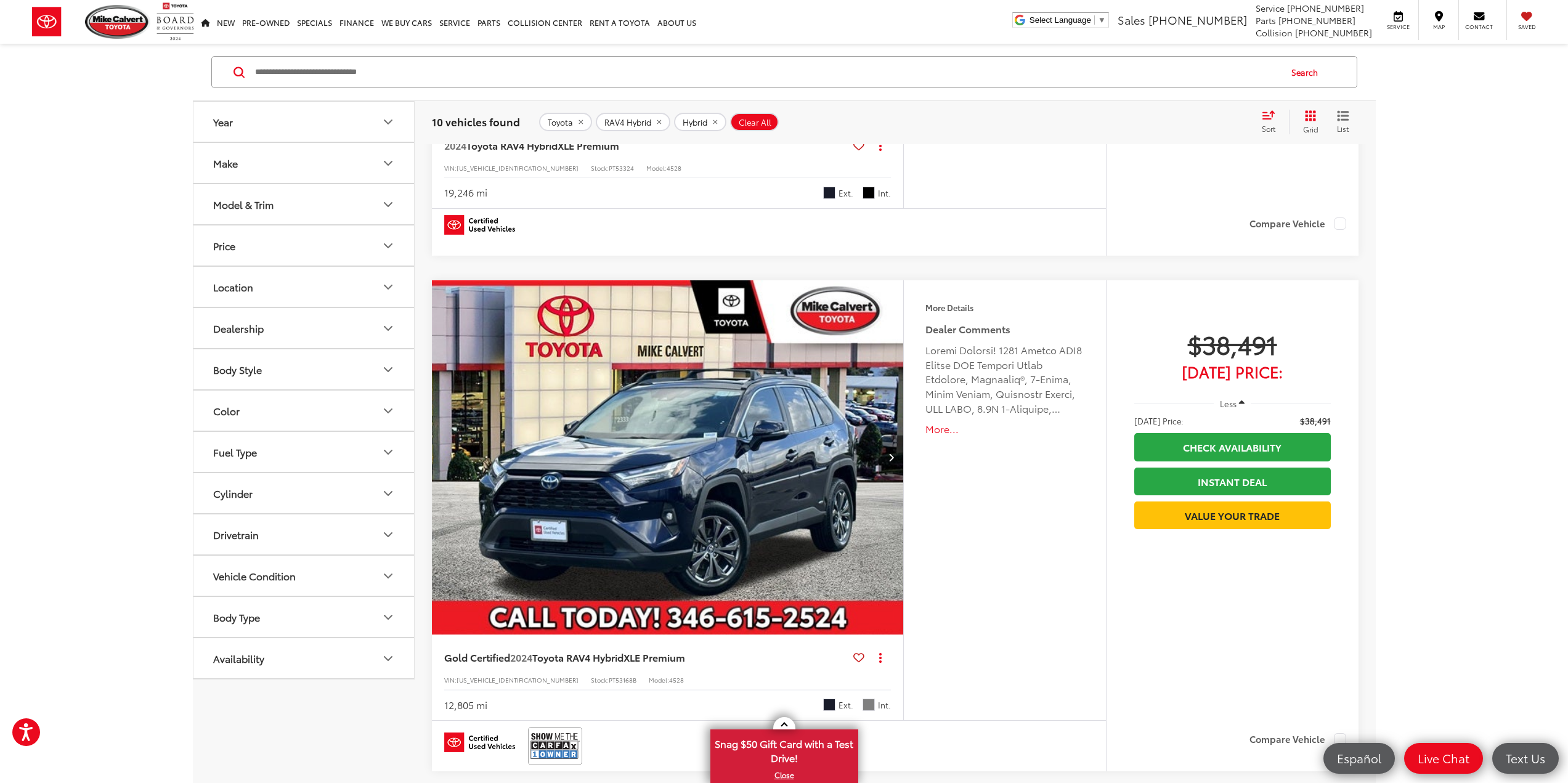
scroll to position [3037, 0]
